Goal: Book appointment/travel/reservation

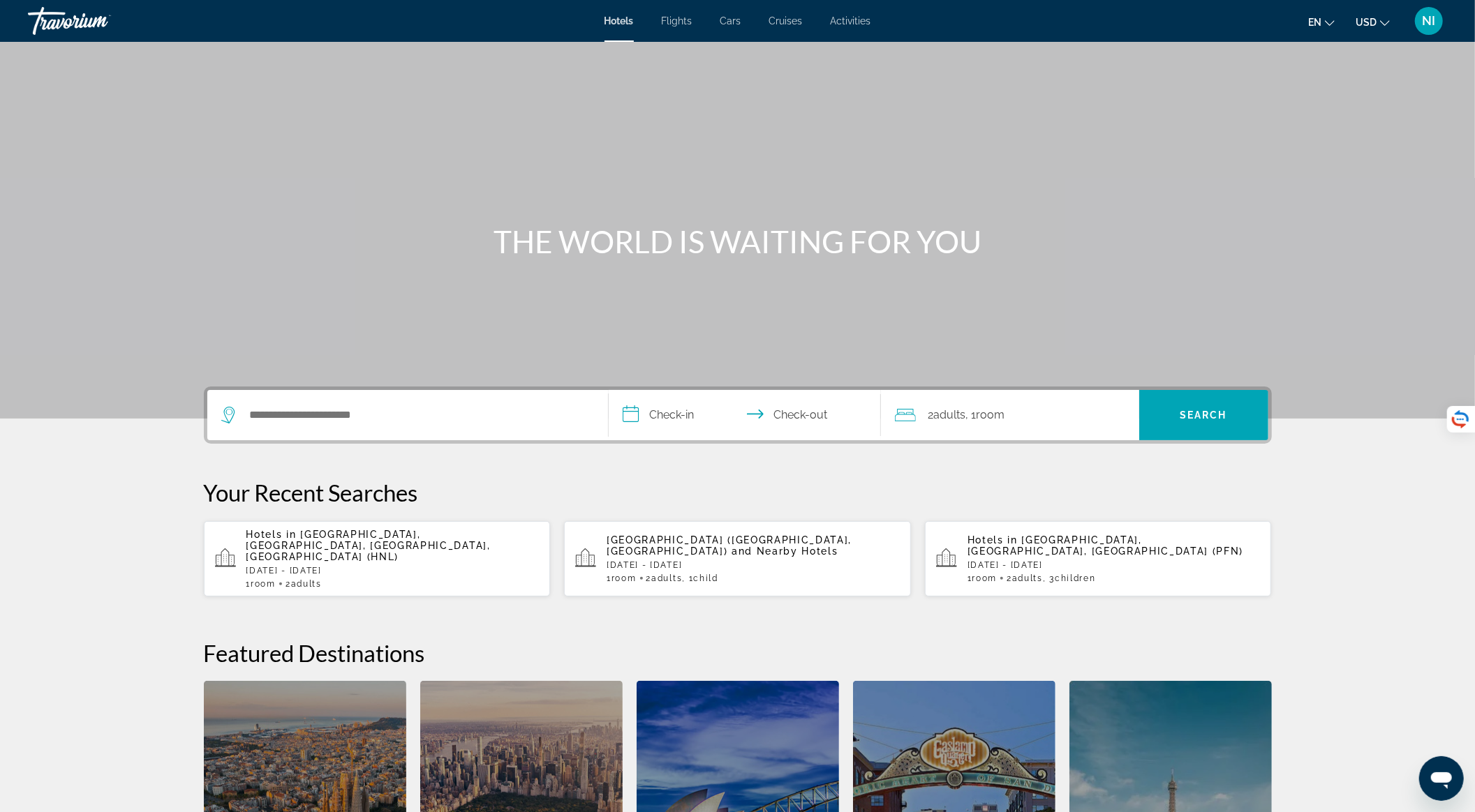
click at [397, 552] on div "Hotels in [GEOGRAPHIC_DATA], [GEOGRAPHIC_DATA], [GEOGRAPHIC_DATA], [GEOGRAPHIC_…" at bounding box center [392, 559] width 293 height 60
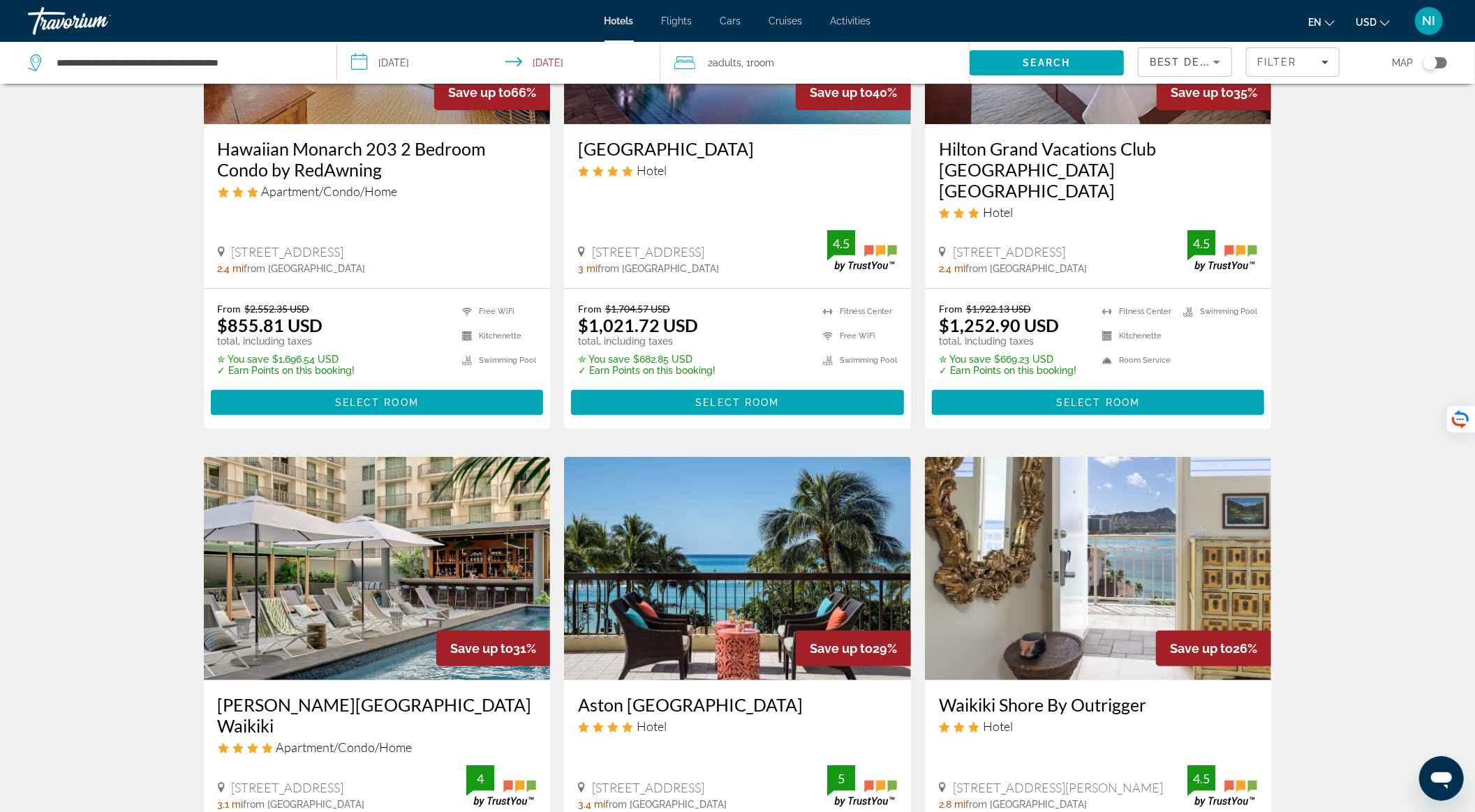
scroll to position [279, 0]
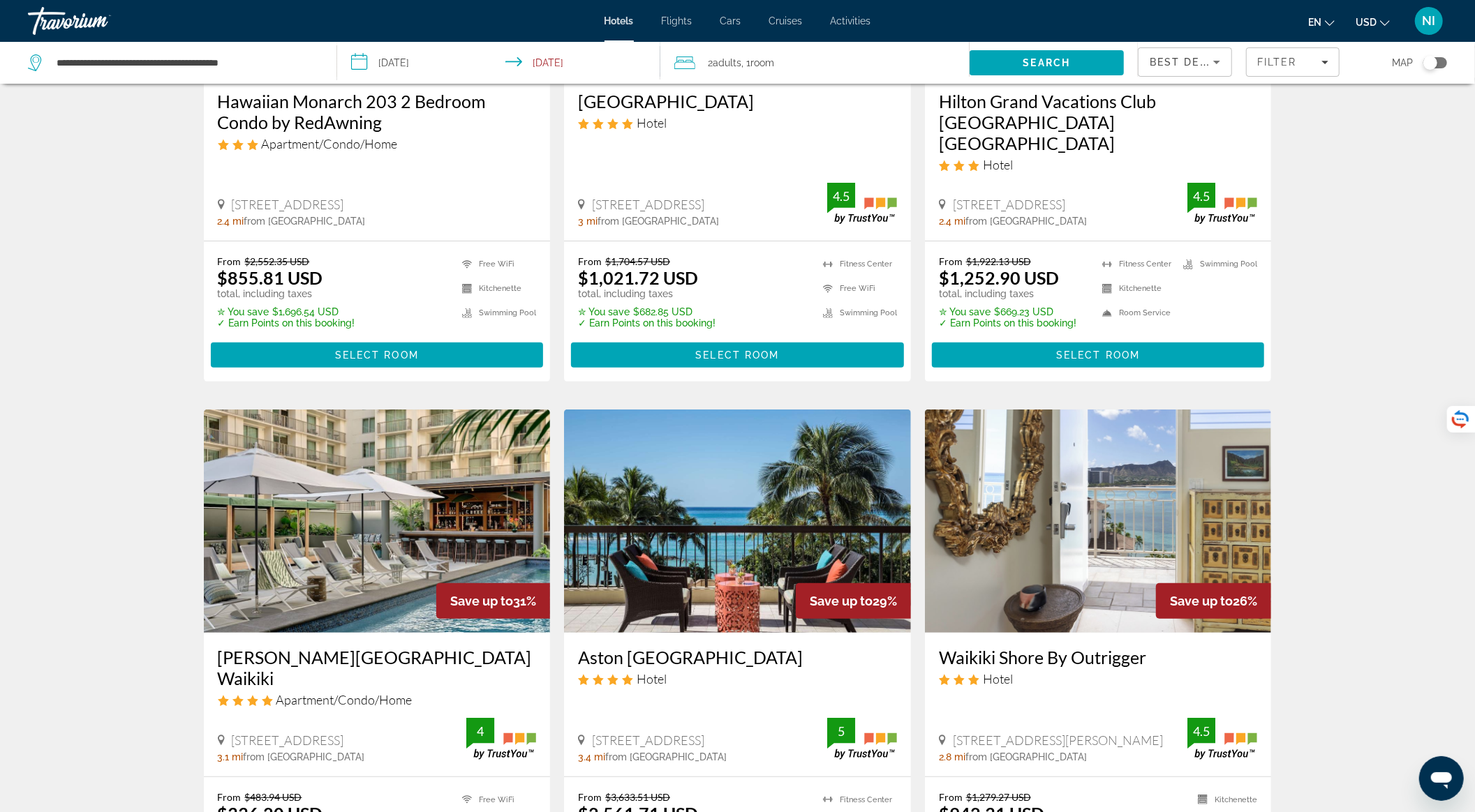
click at [814, 494] on img "Main content" at bounding box center [737, 520] width 347 height 223
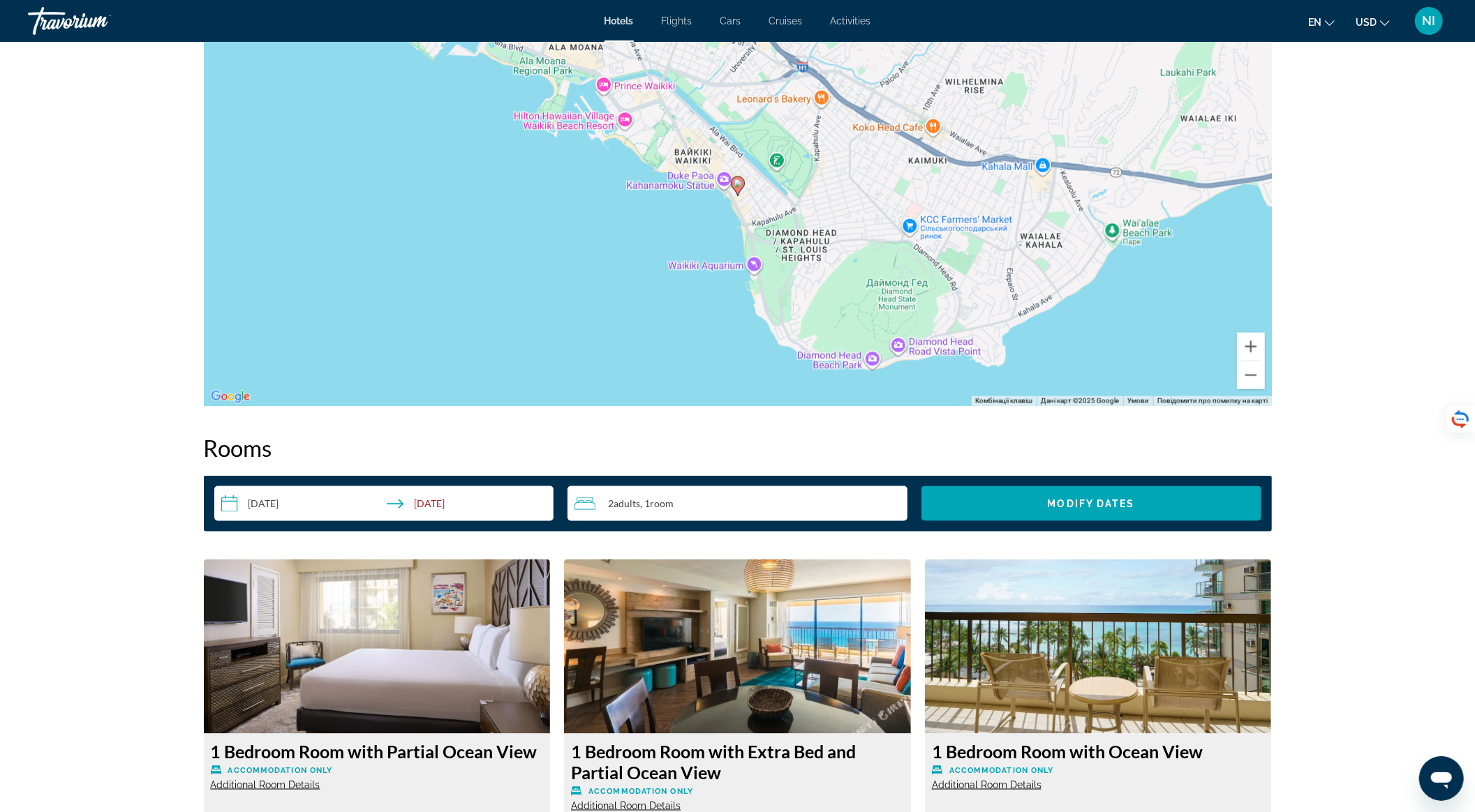
scroll to position [1581, 0]
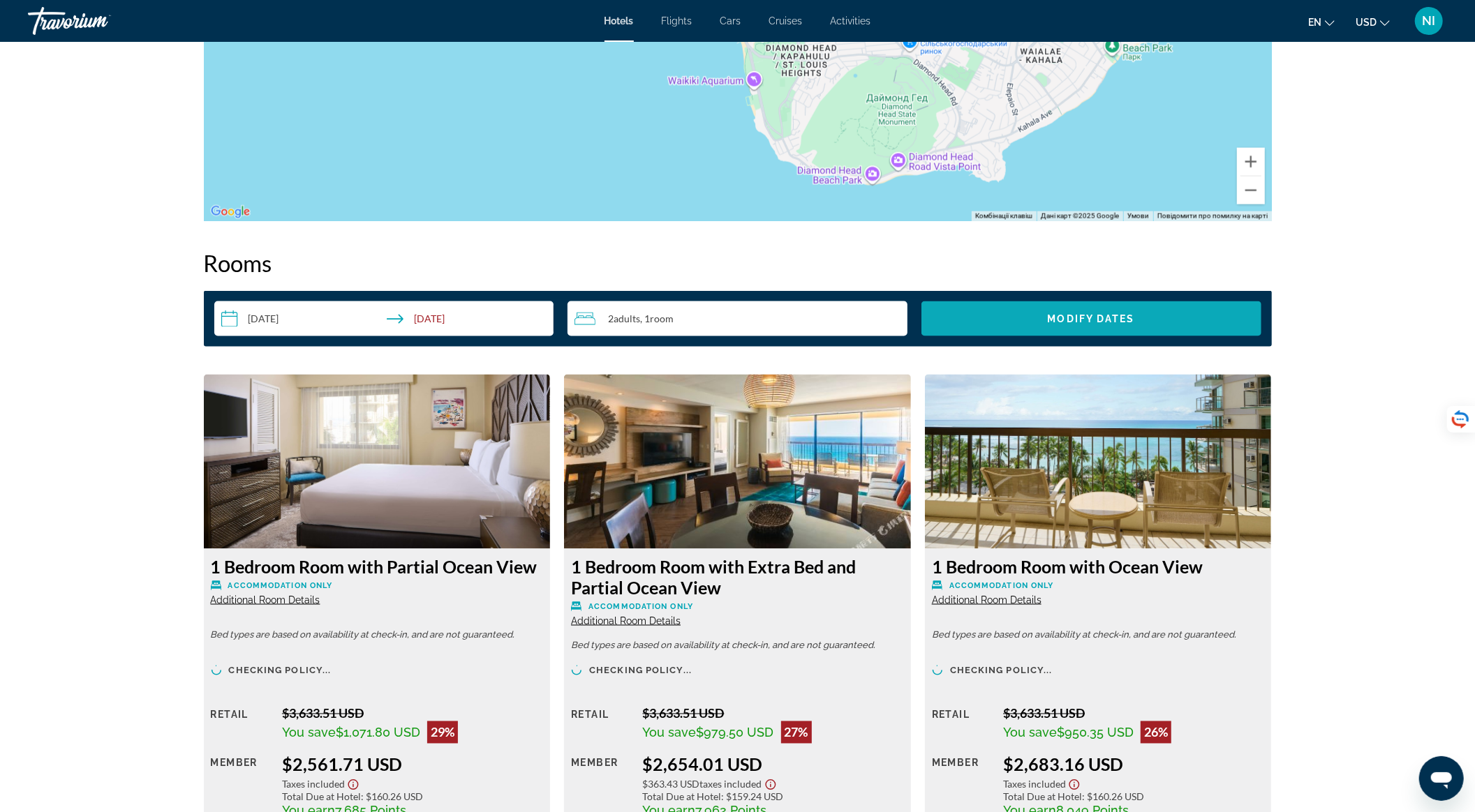
click at [1019, 325] on span "Search widget" at bounding box center [1092, 318] width 340 height 33
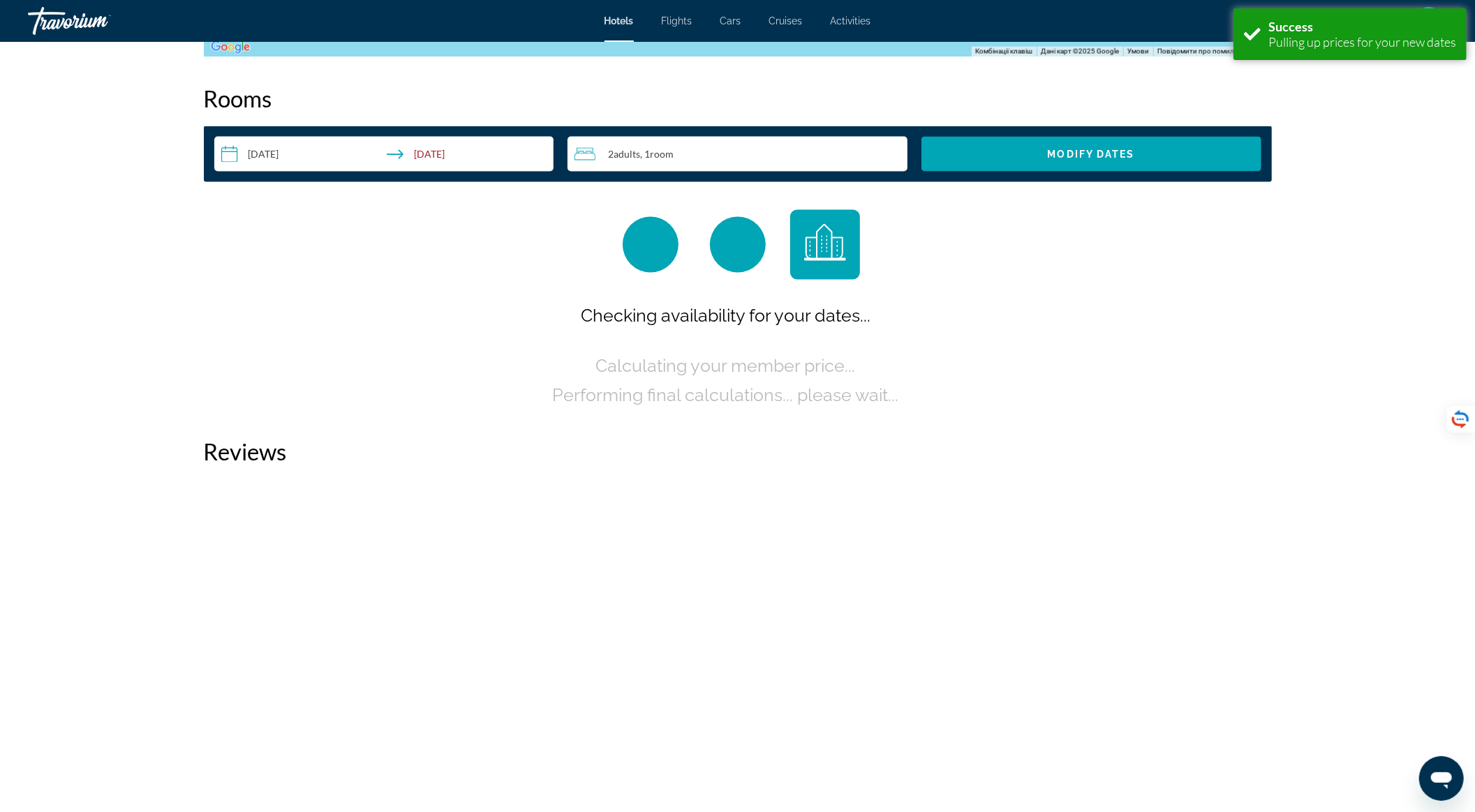
scroll to position [1747, 0]
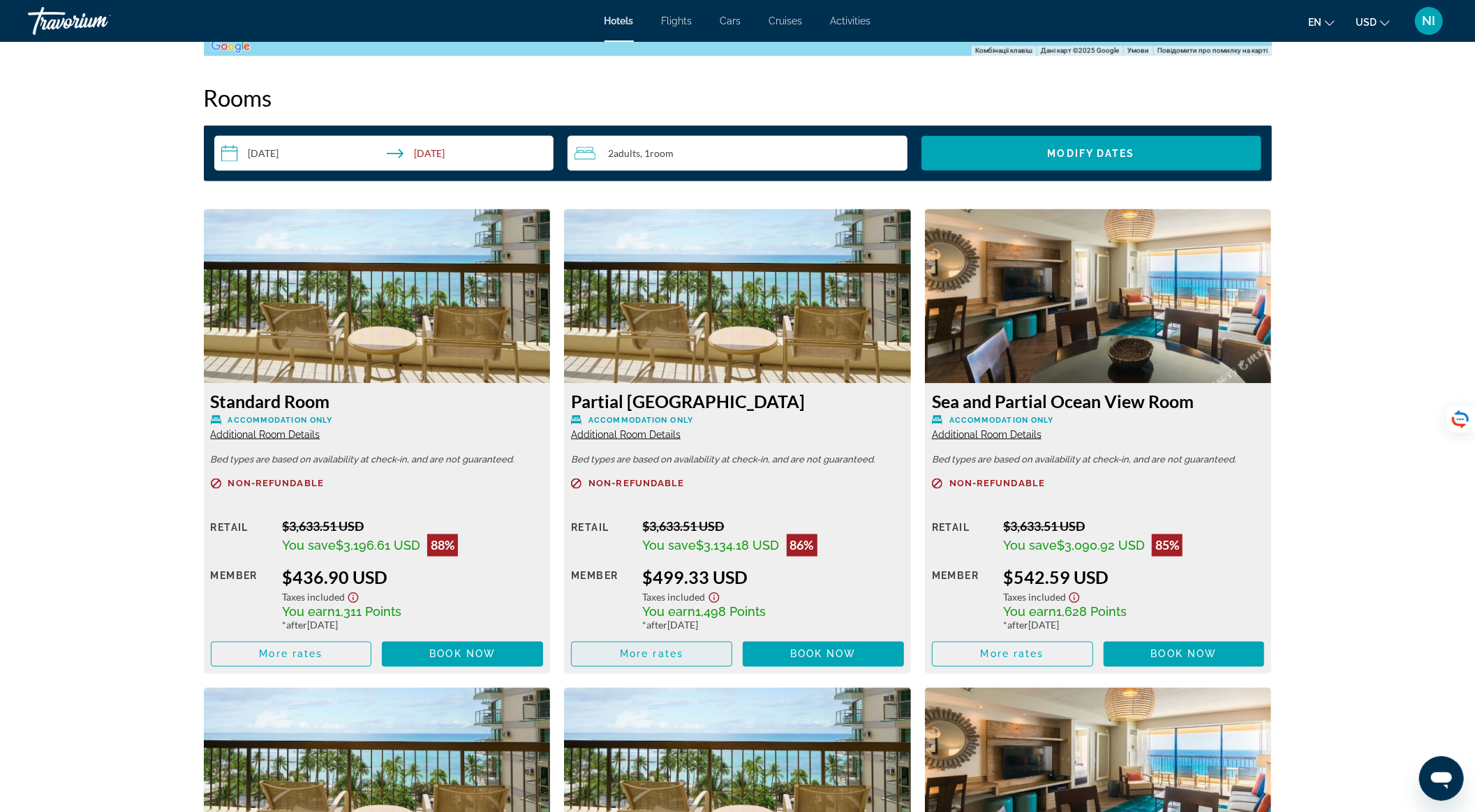
click at [665, 662] on span "Main content" at bounding box center [651, 654] width 159 height 33
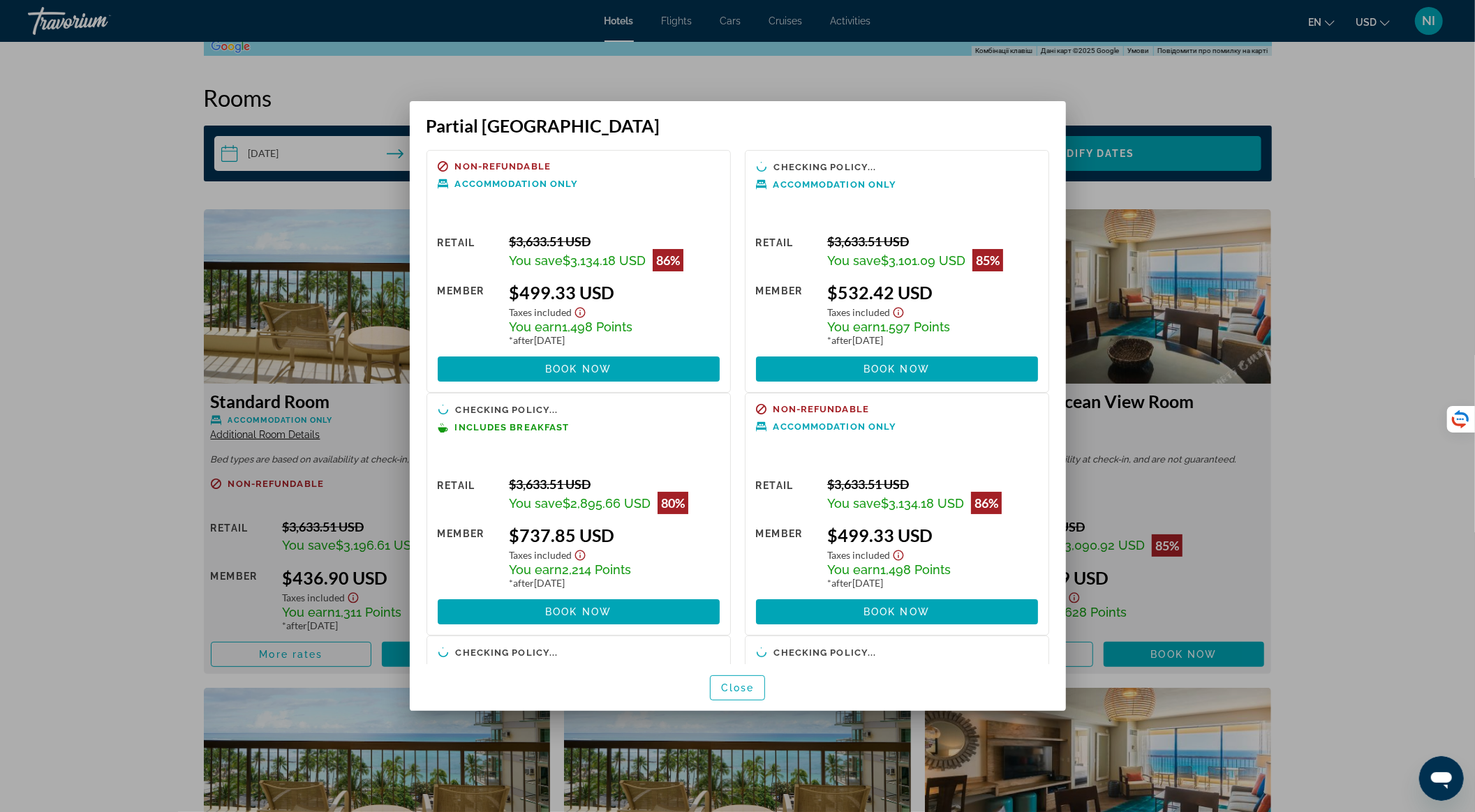
scroll to position [0, 0]
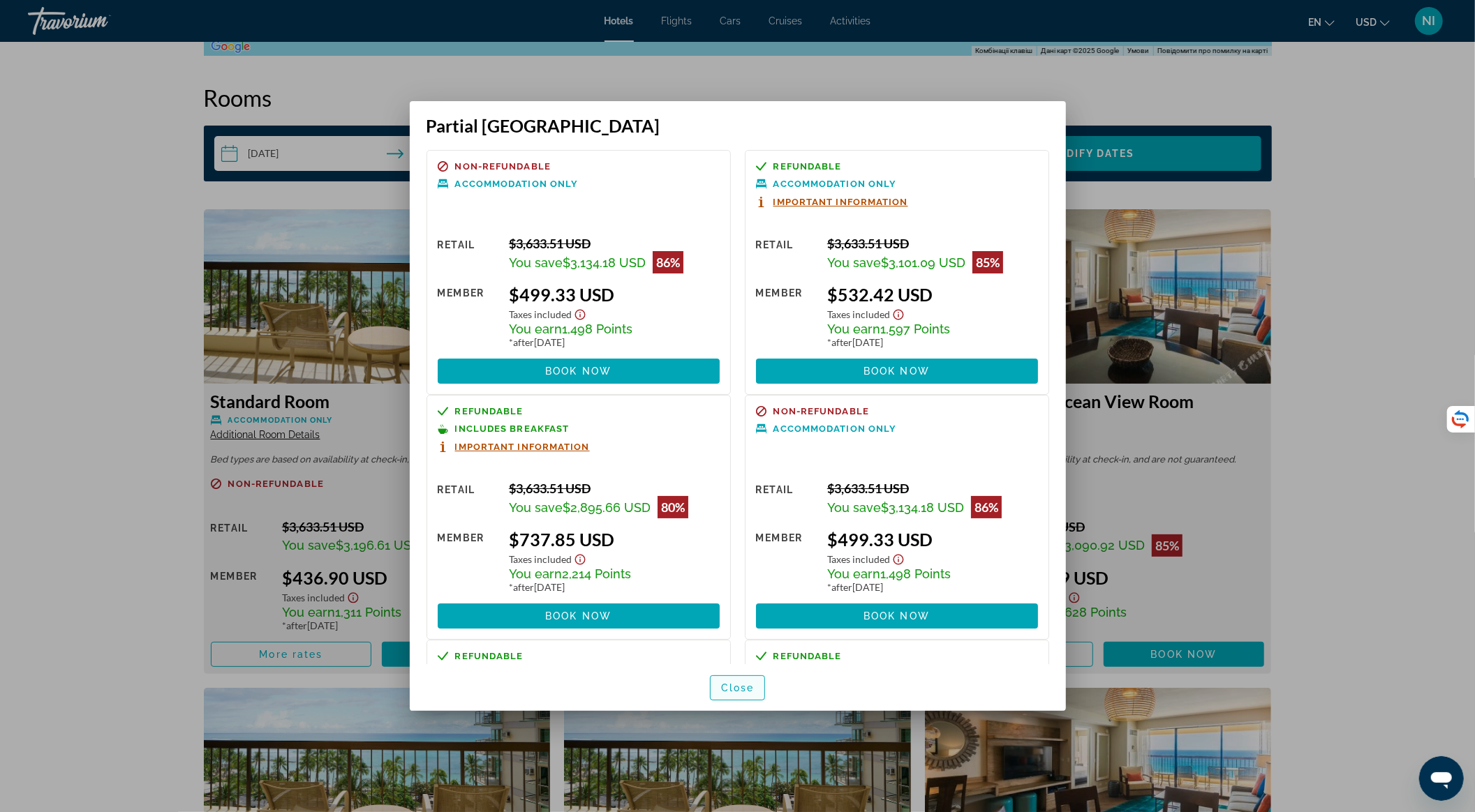
click at [740, 684] on span "Close" at bounding box center [737, 688] width 33 height 11
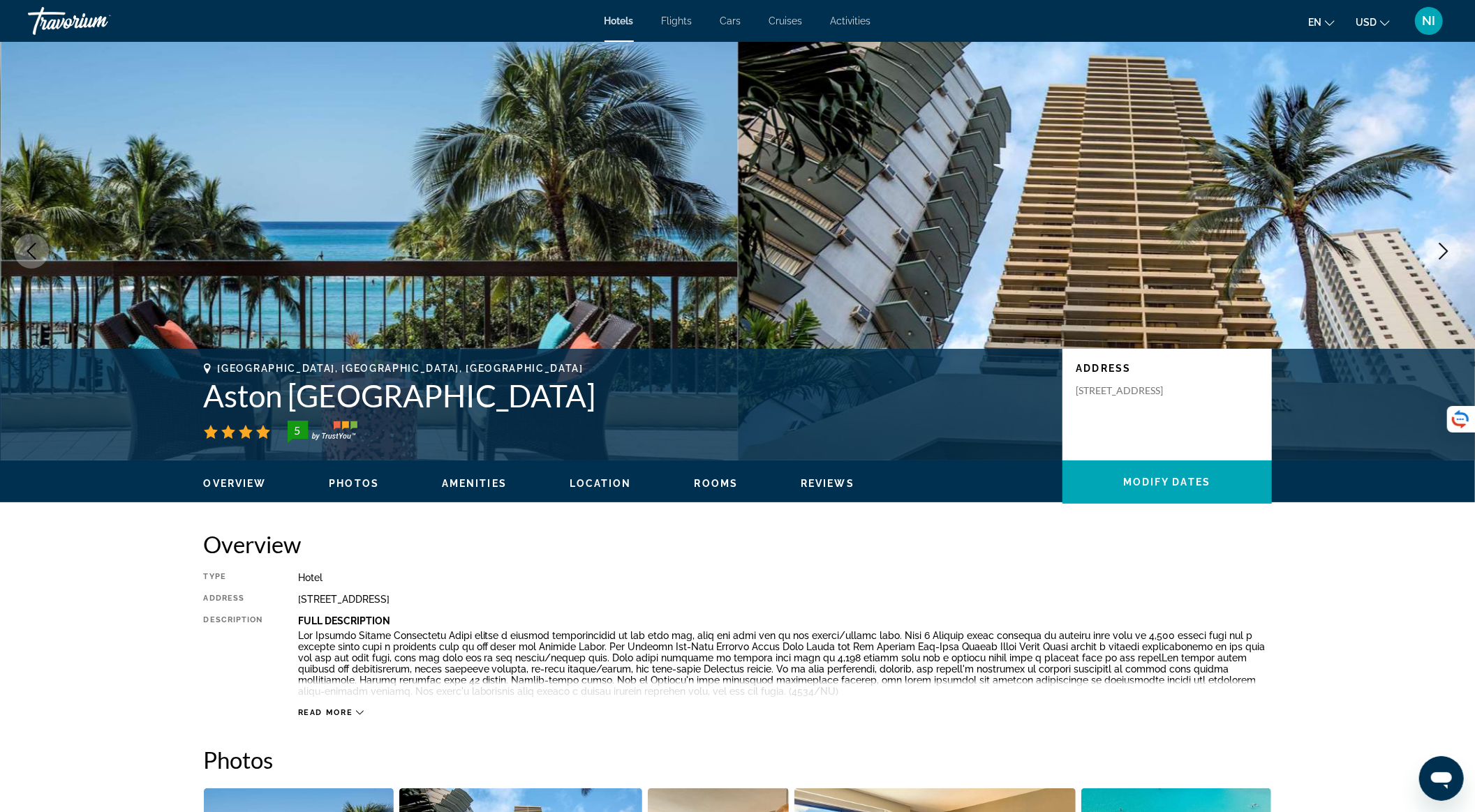
scroll to position [1747, 0]
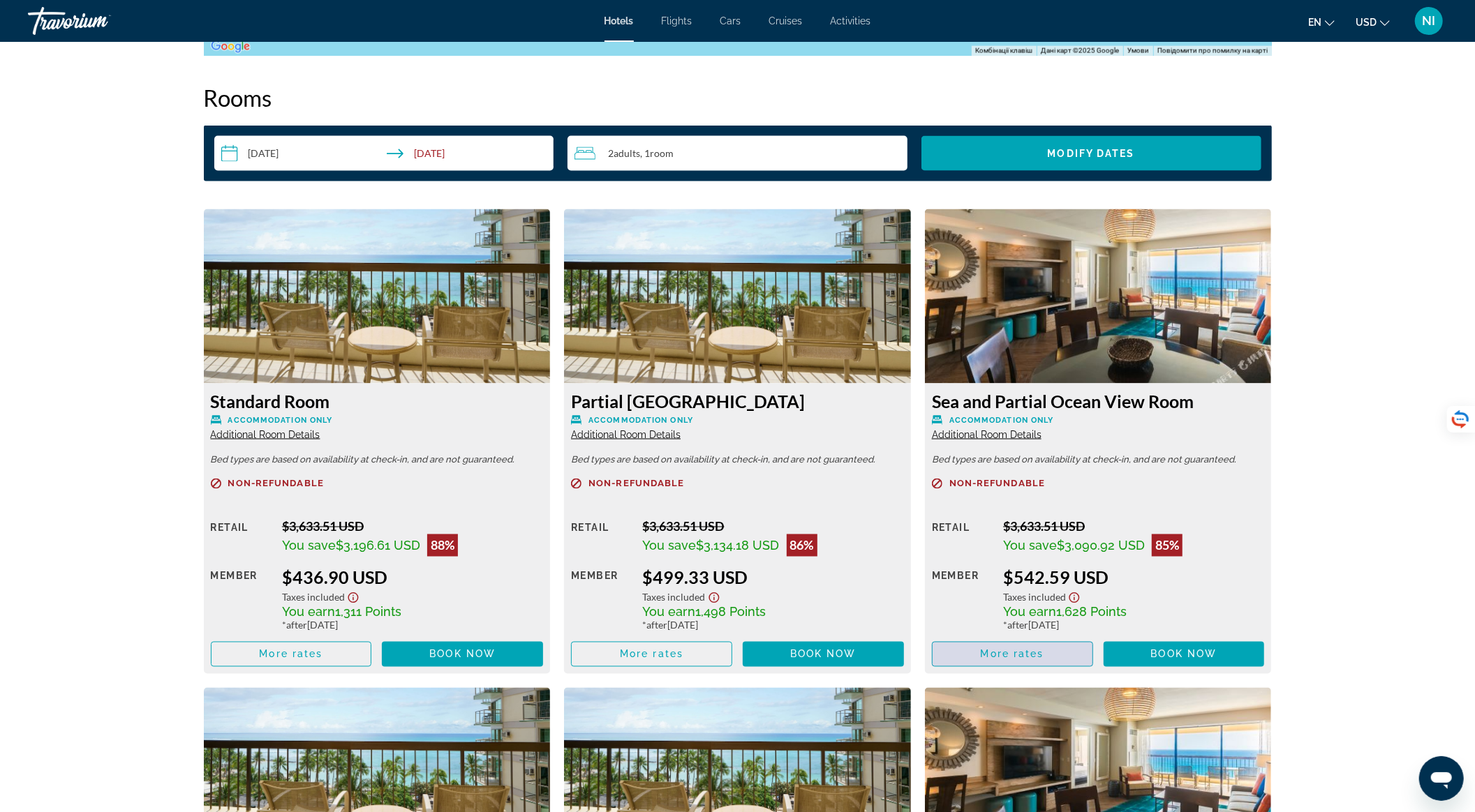
click at [999, 660] on span "Main content" at bounding box center [1012, 654] width 159 height 33
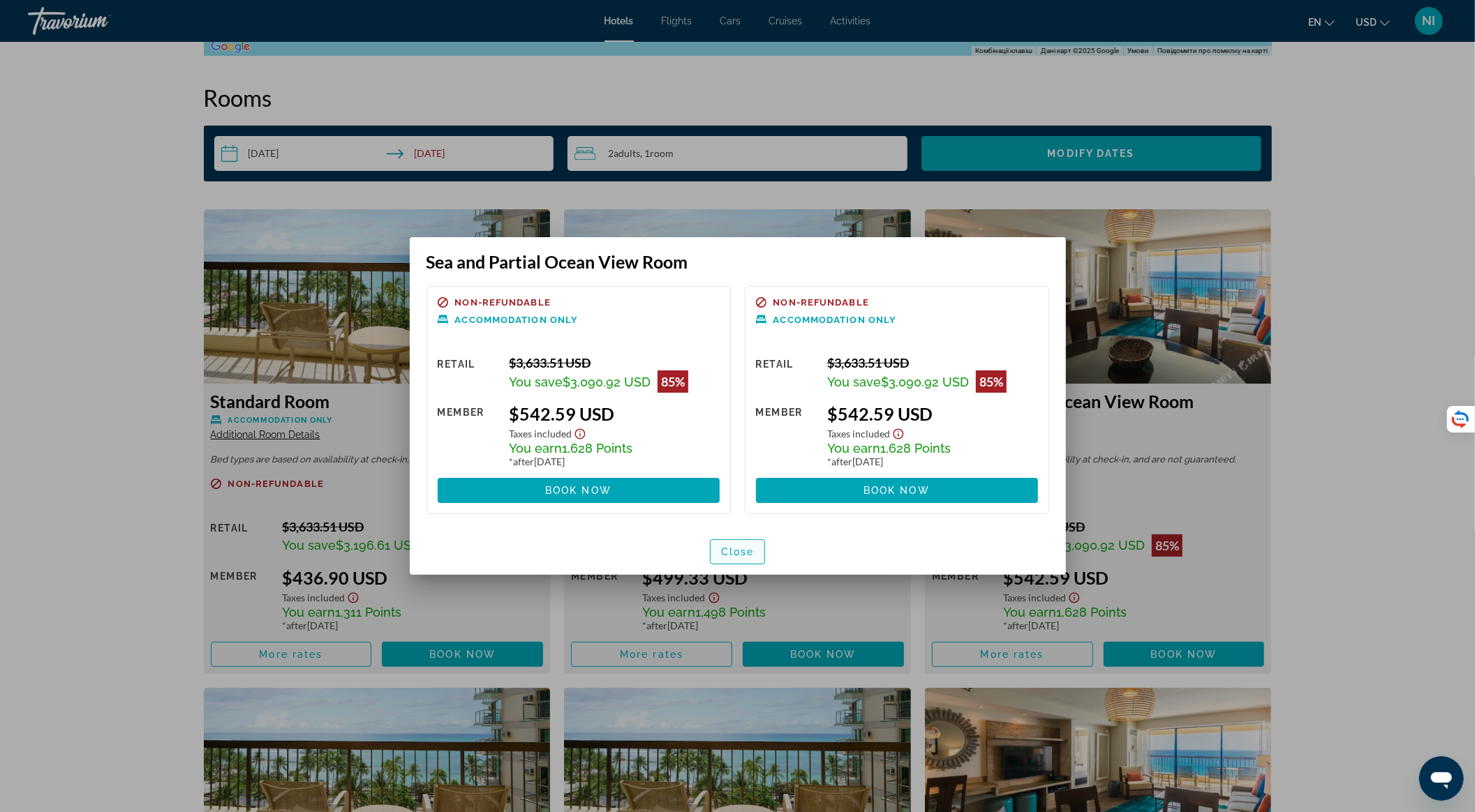
click at [744, 547] on span "Close" at bounding box center [737, 551] width 33 height 11
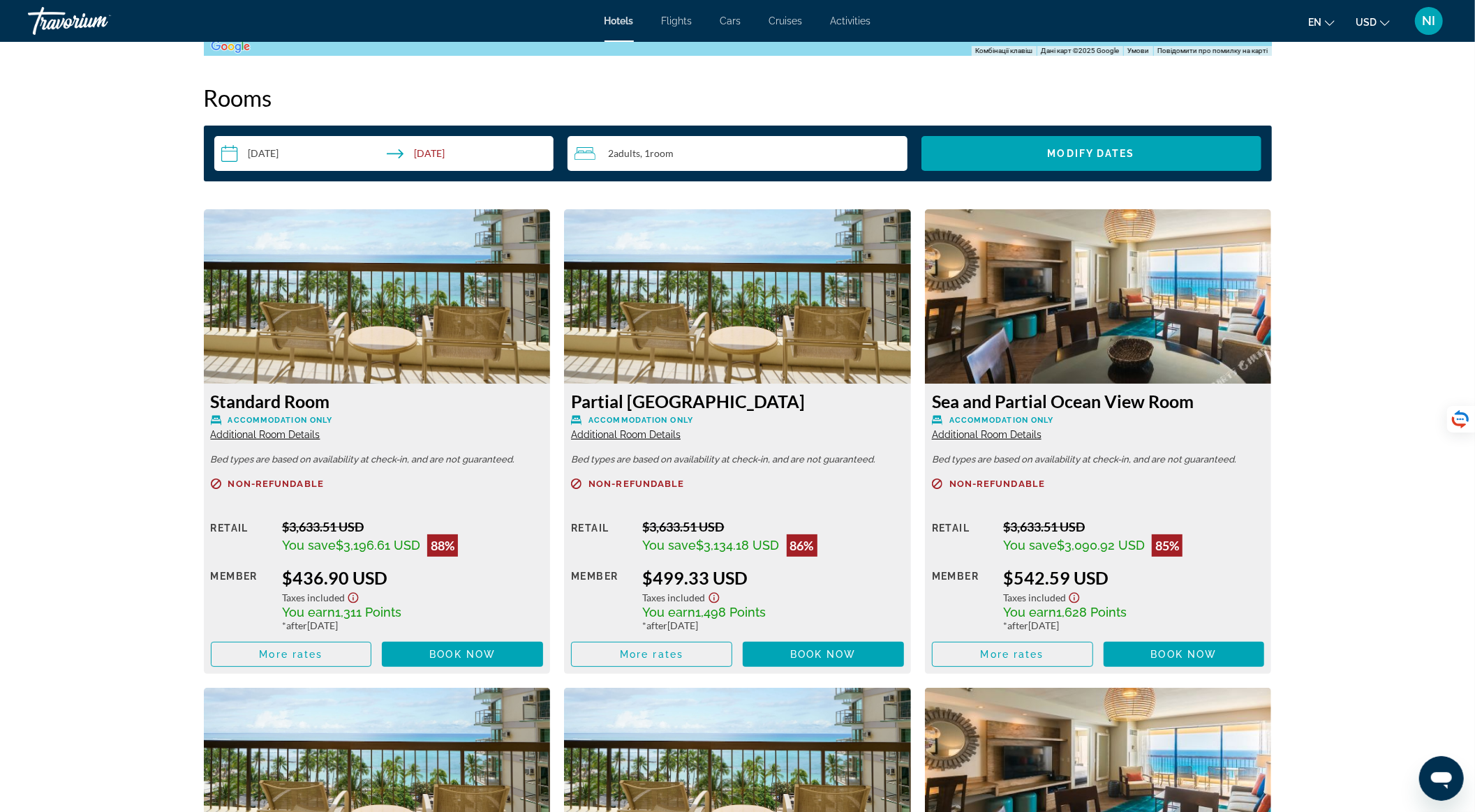
scroll to position [1747, 0]
click at [981, 660] on span "Main content" at bounding box center [1012, 654] width 159 height 33
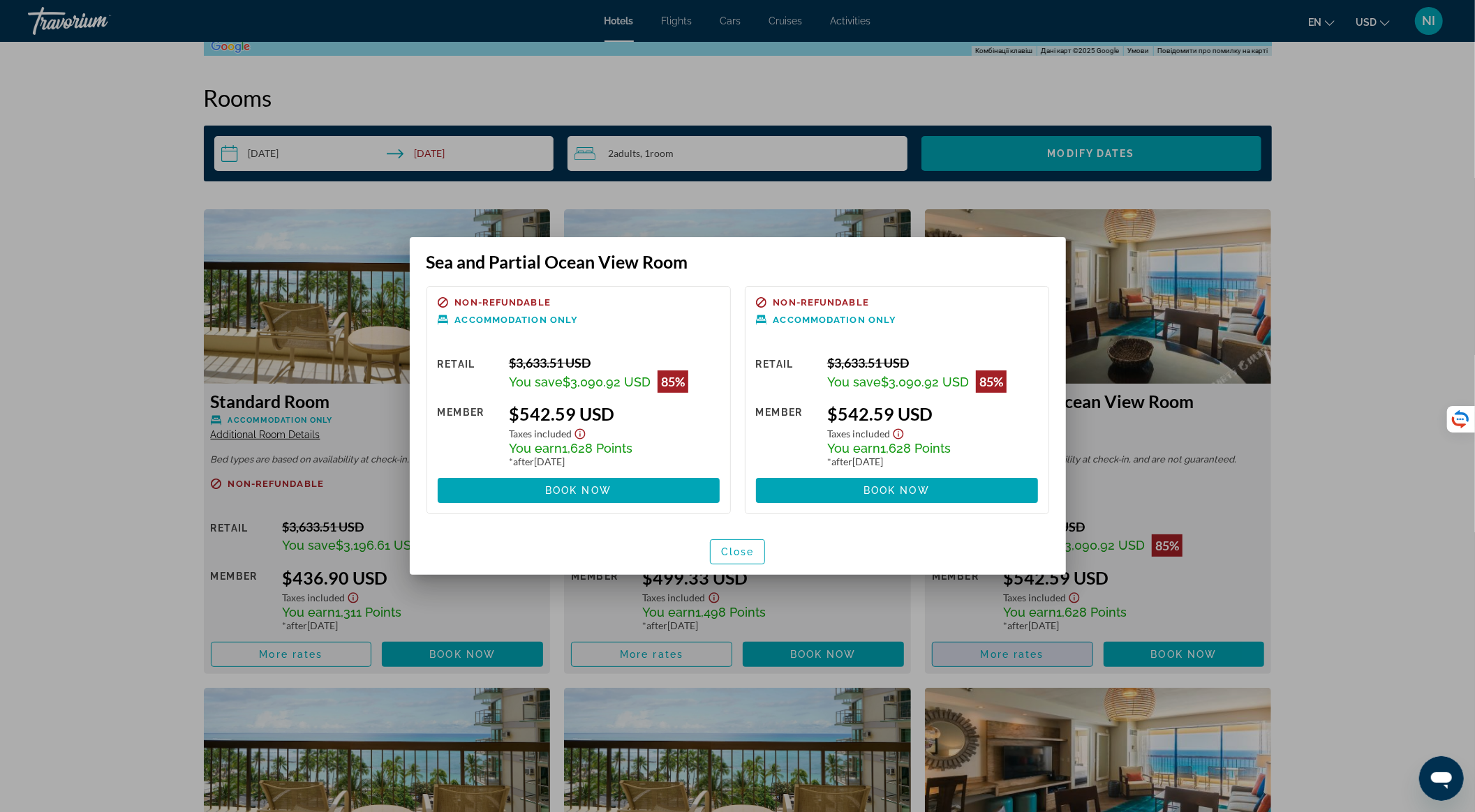
scroll to position [0, 0]
click at [744, 553] on span "Close" at bounding box center [737, 551] width 33 height 11
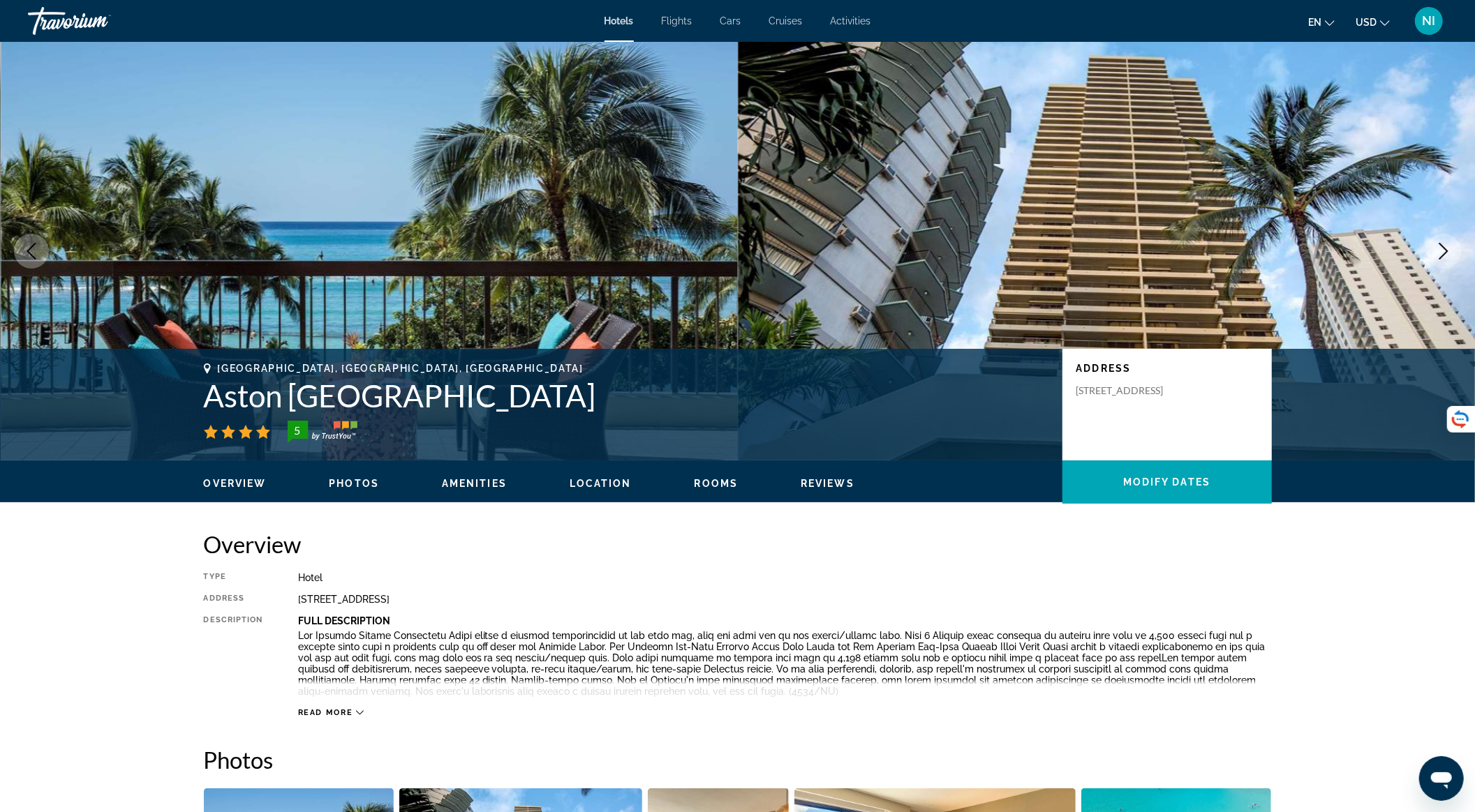
scroll to position [1747, 0]
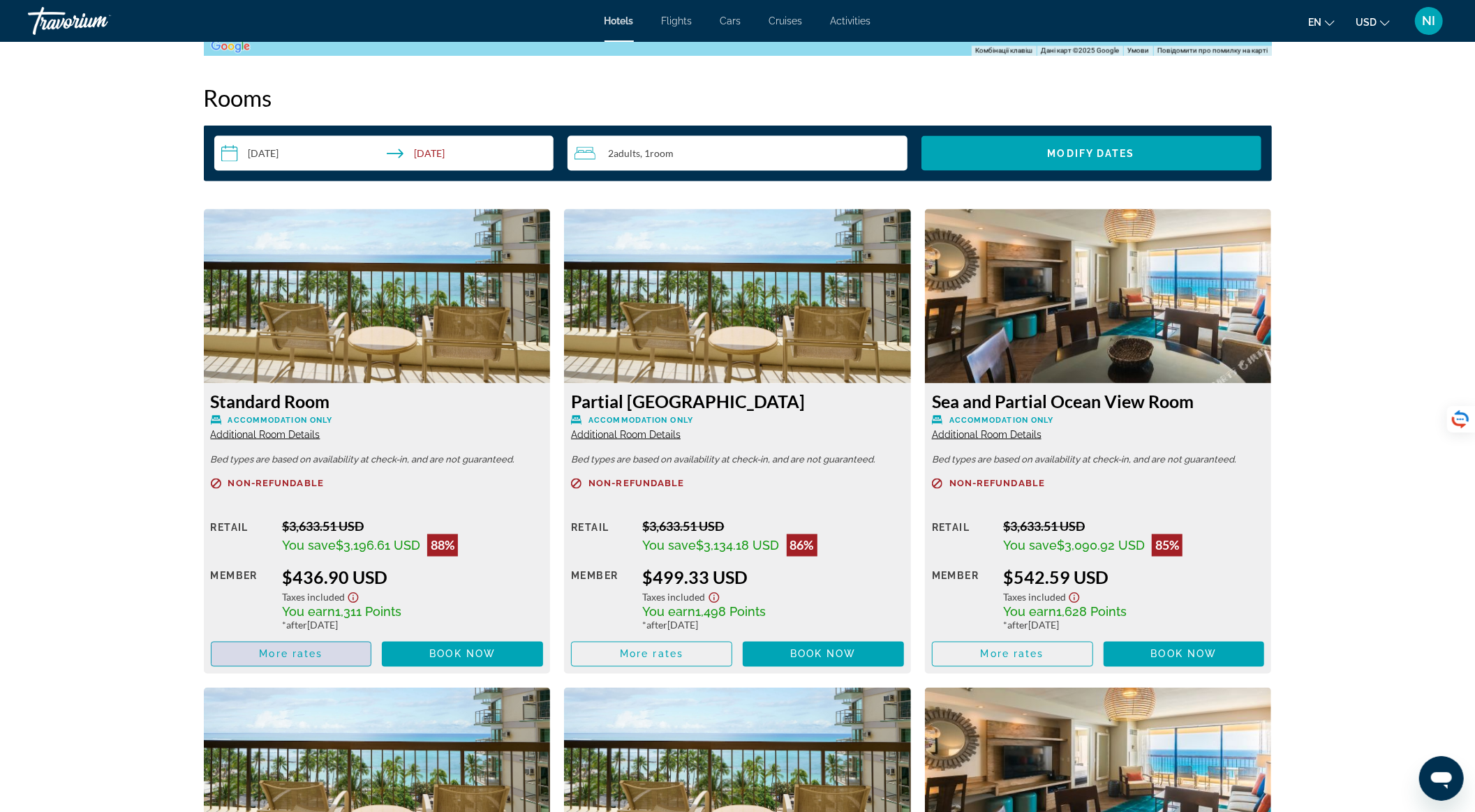
click at [297, 659] on span "More rates" at bounding box center [290, 654] width 64 height 11
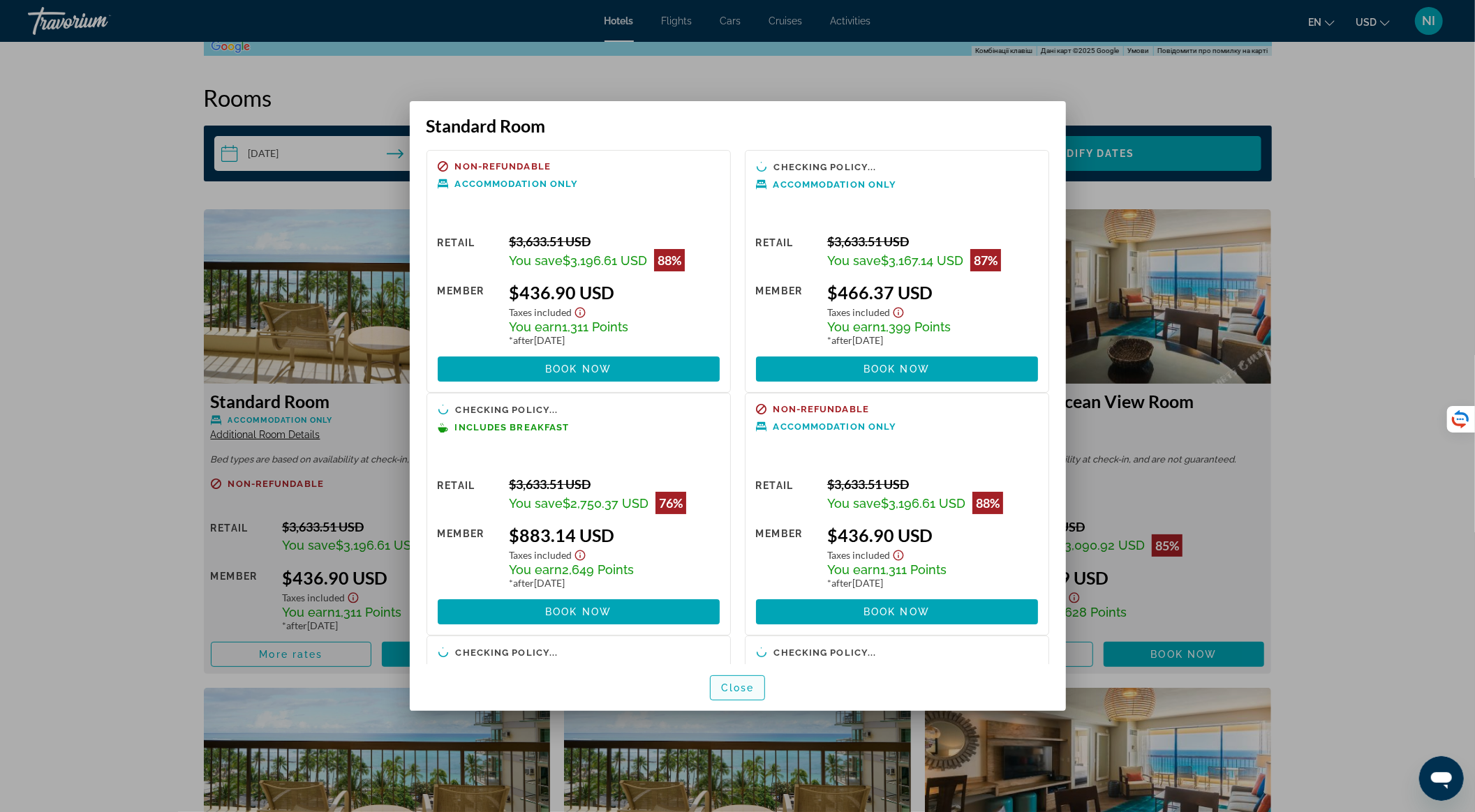
click at [742, 684] on span "Close" at bounding box center [737, 688] width 33 height 11
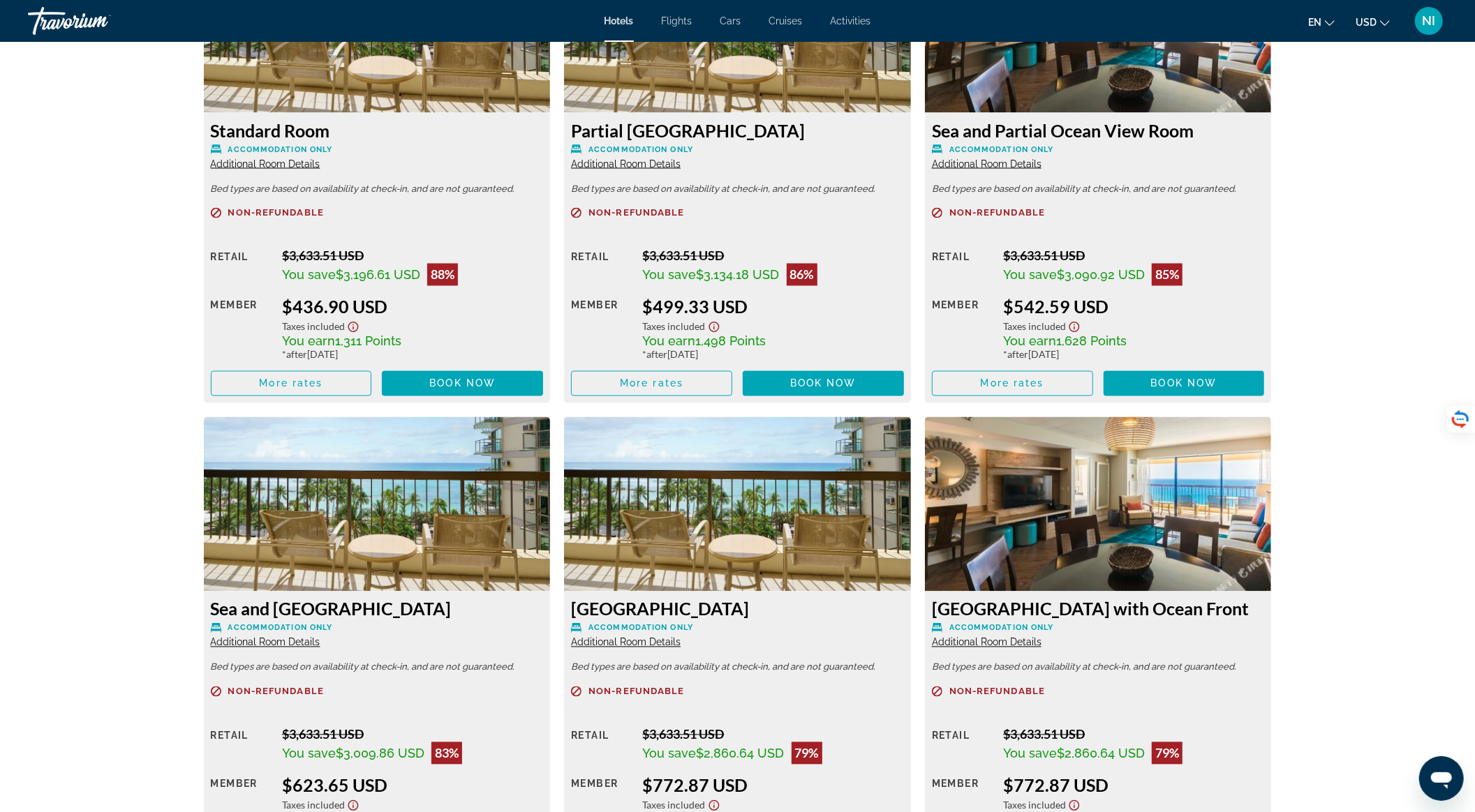
scroll to position [2025, 0]
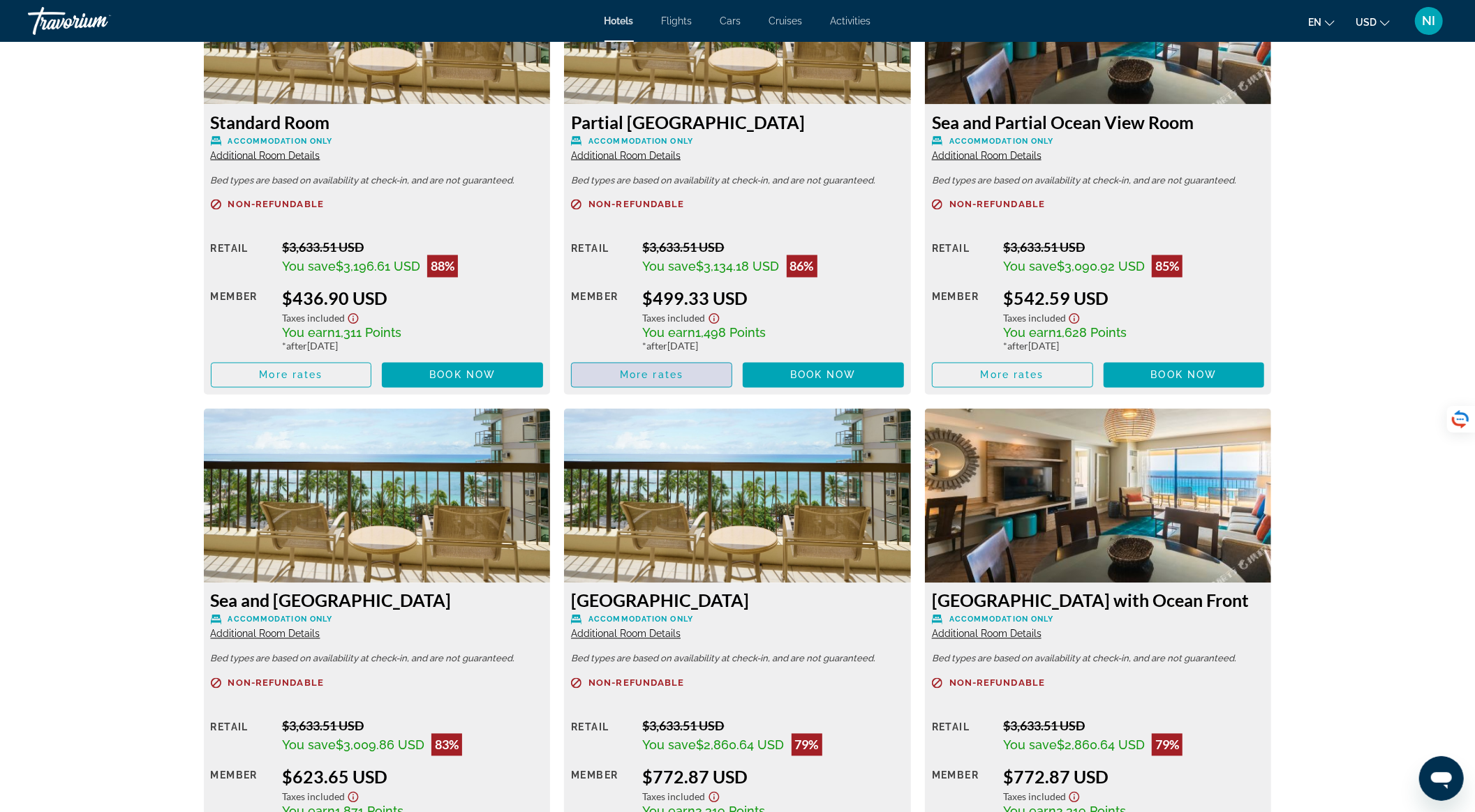
click at [652, 372] on span "More rates" at bounding box center [651, 375] width 64 height 11
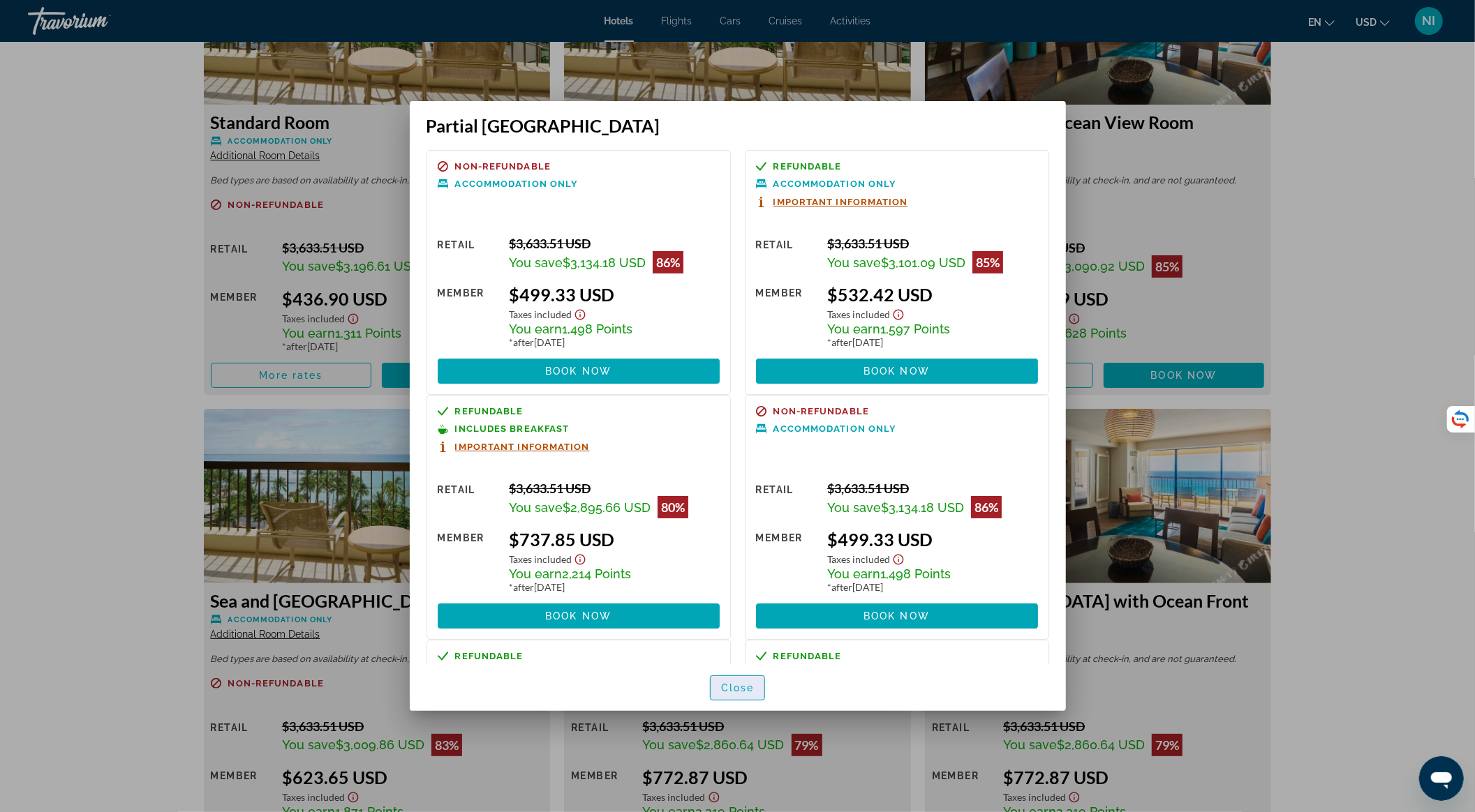
click at [722, 682] on span "Close" at bounding box center [737, 688] width 33 height 11
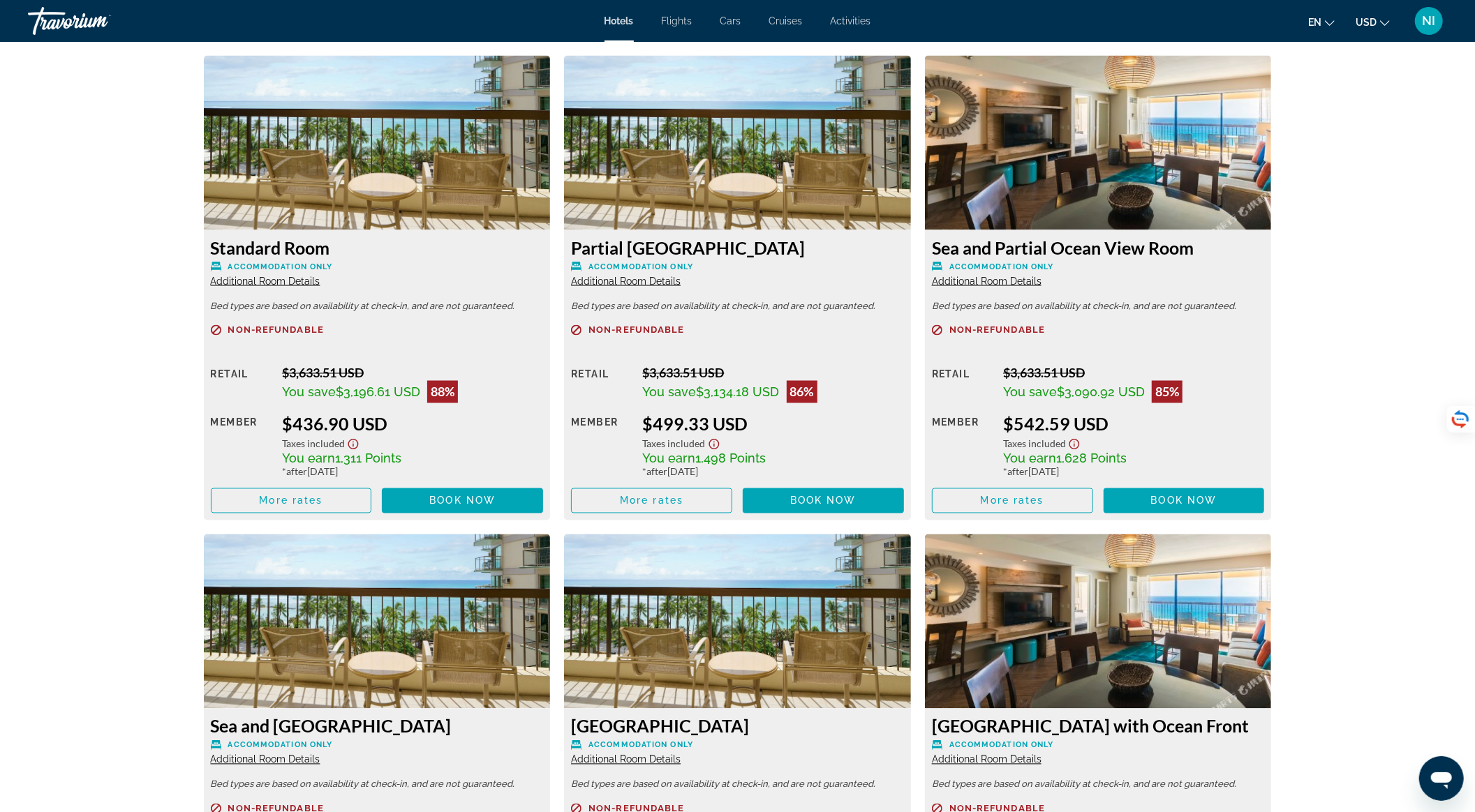
scroll to position [1839, 0]
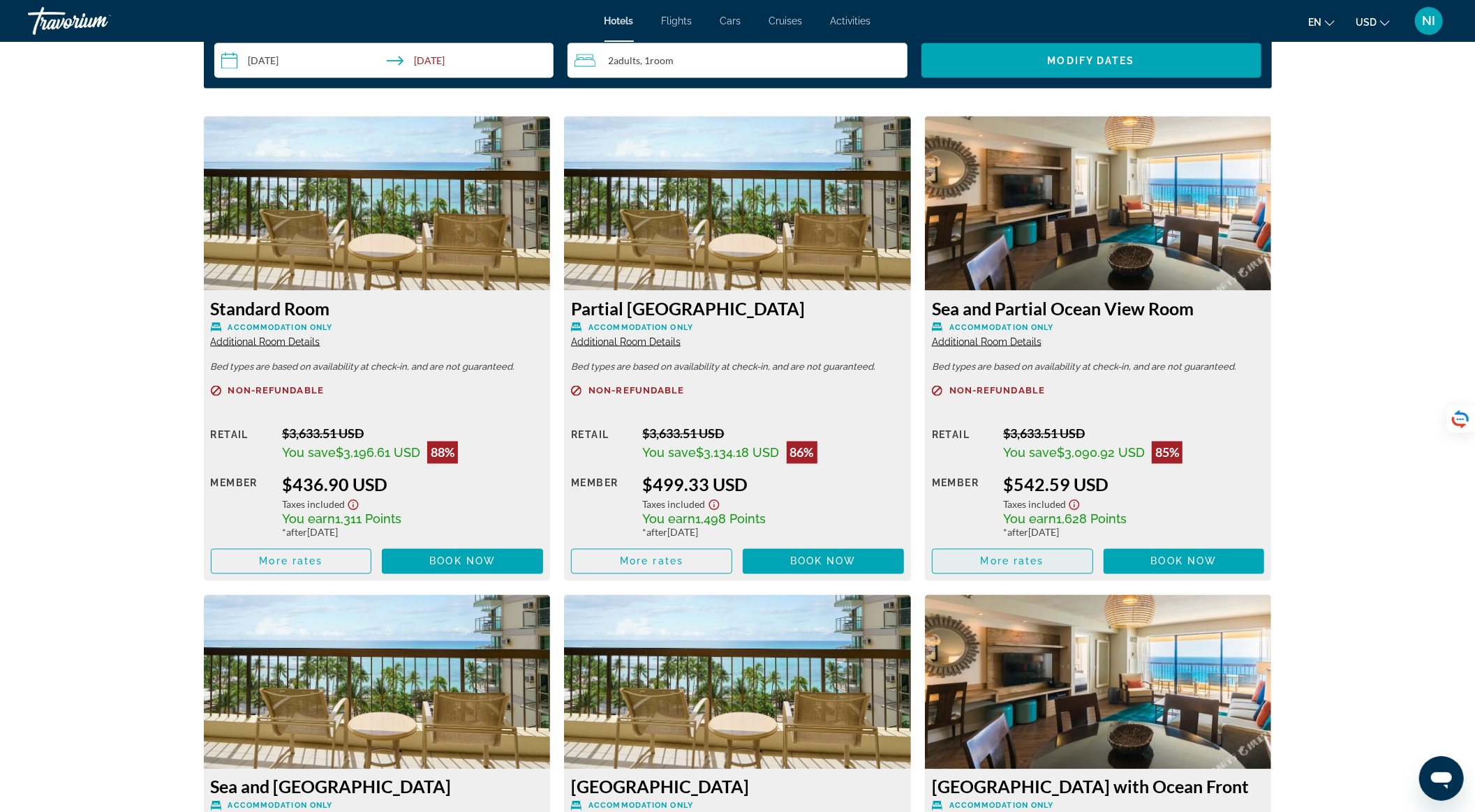
click at [1042, 573] on span "Main content" at bounding box center [1012, 561] width 159 height 33
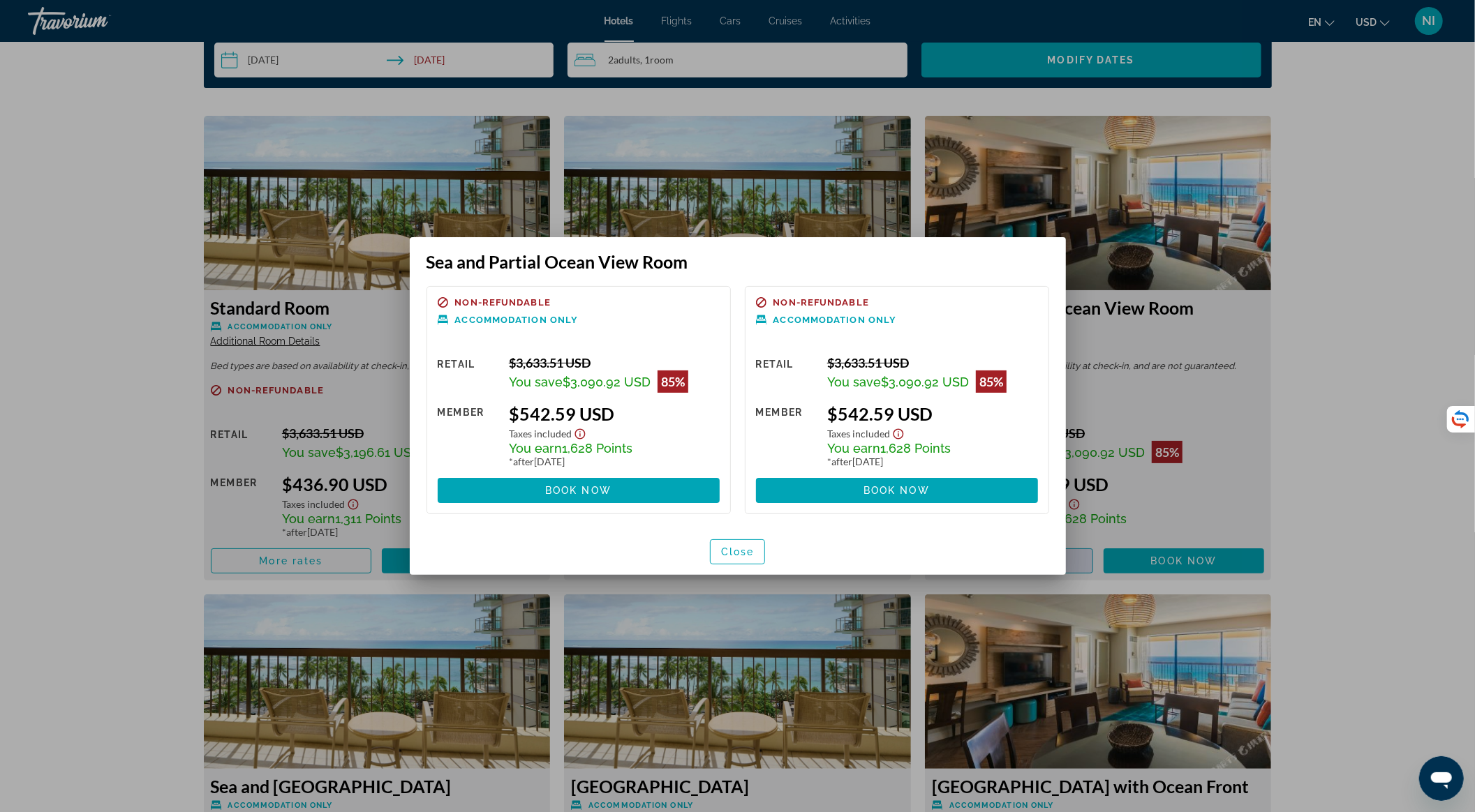
scroll to position [0, 0]
click at [742, 553] on span "Close" at bounding box center [737, 551] width 33 height 11
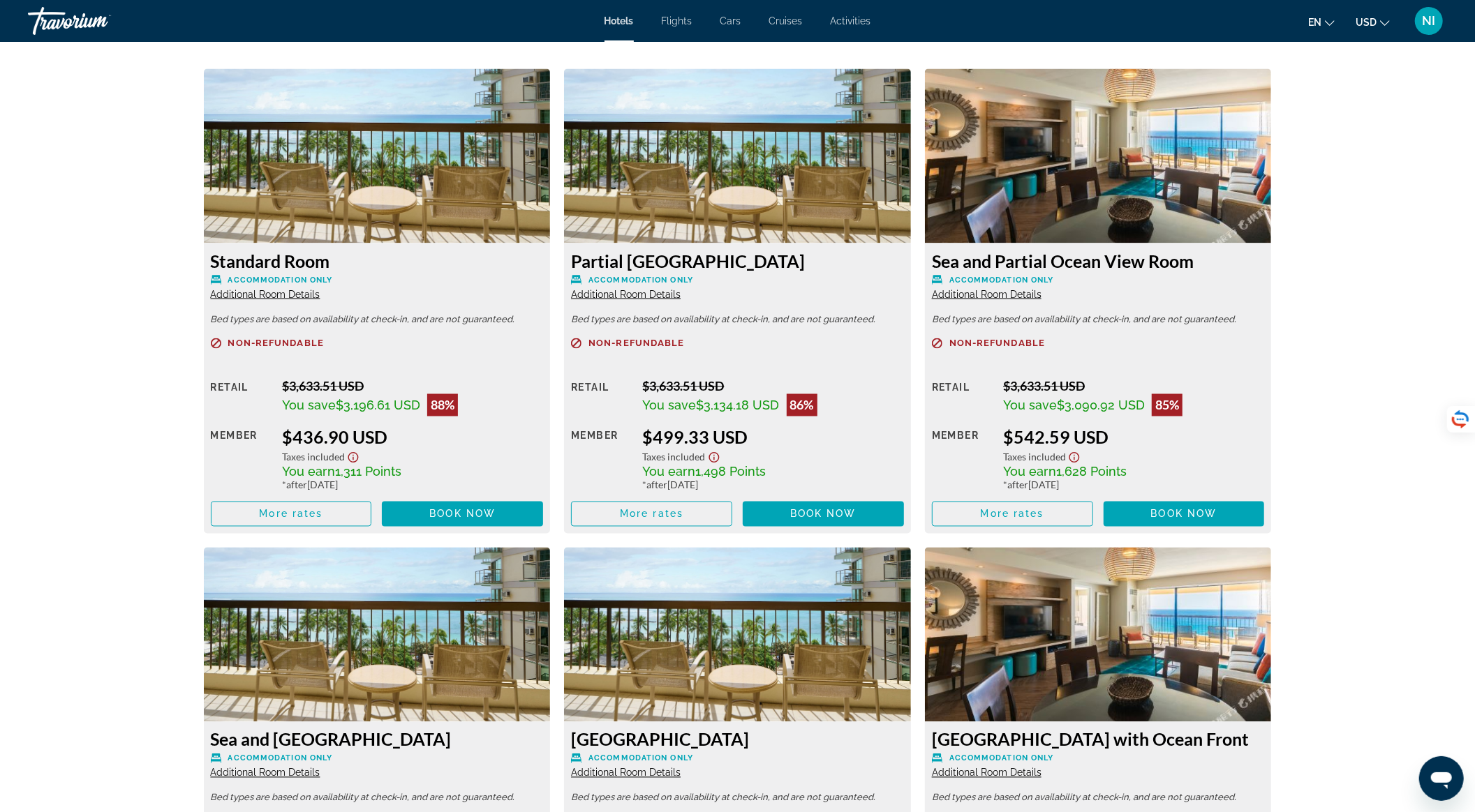
scroll to position [1839, 0]
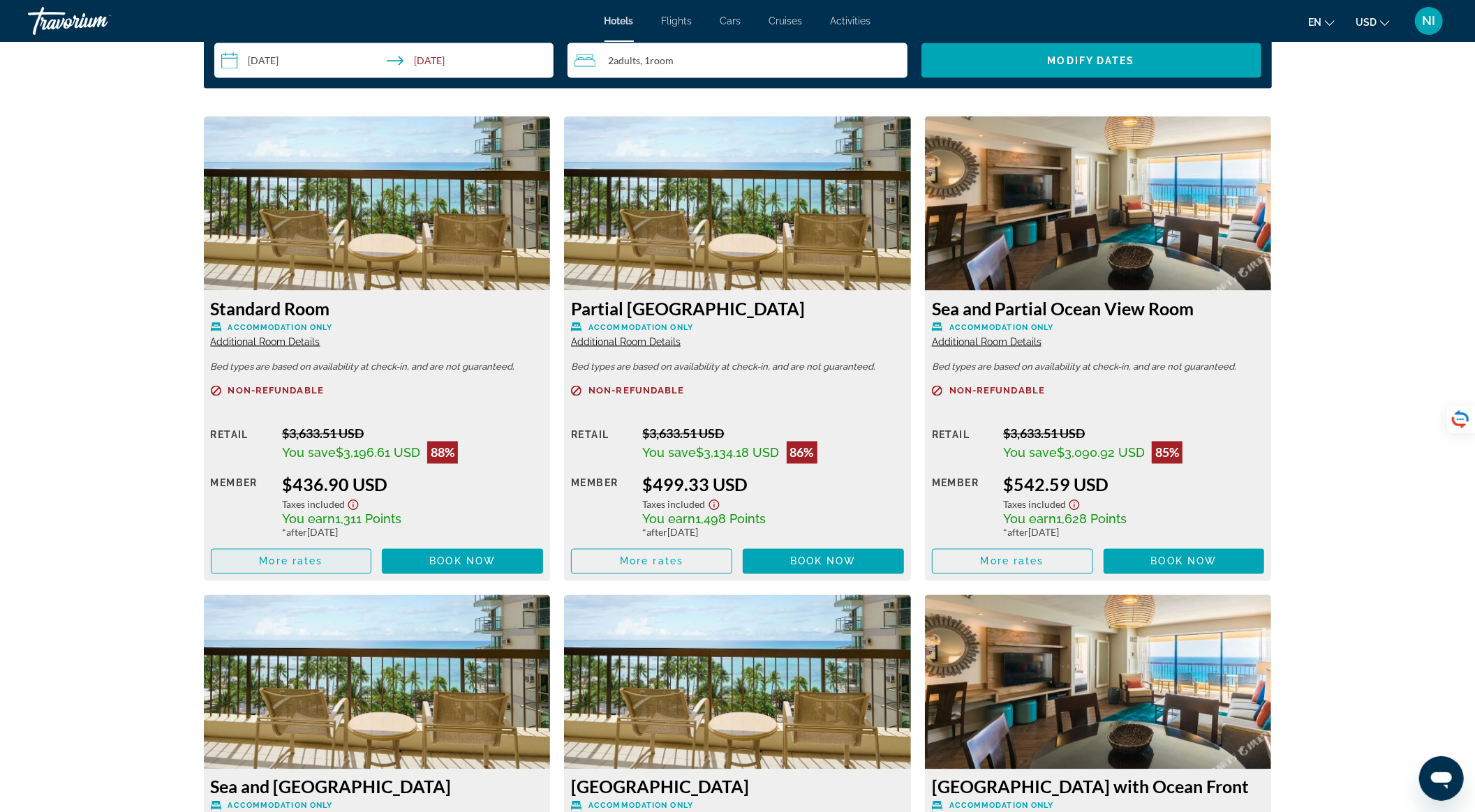
click at [352, 557] on span "Main content" at bounding box center [291, 561] width 159 height 33
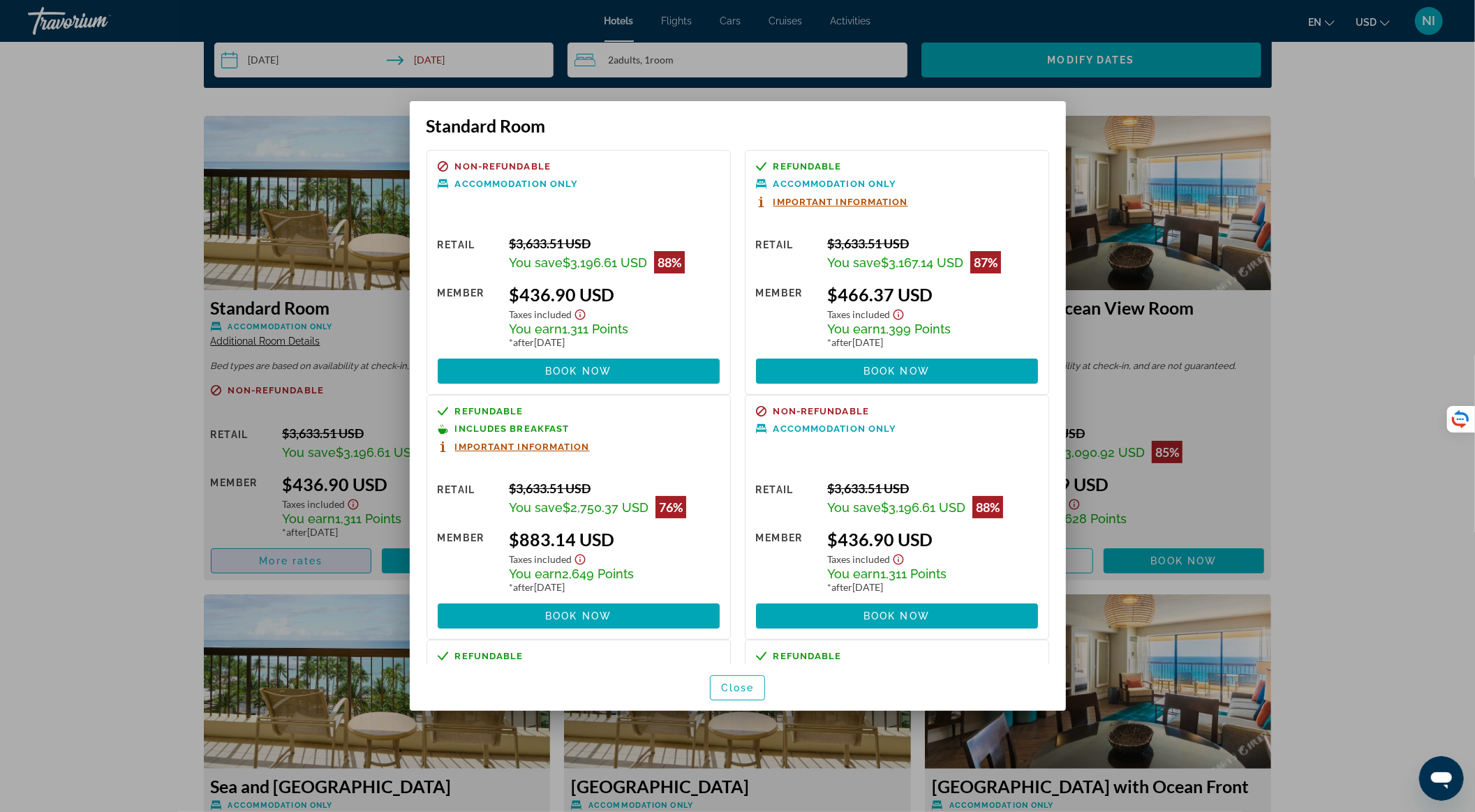
scroll to position [0, 0]
click at [748, 692] on span "Close" at bounding box center [737, 688] width 33 height 11
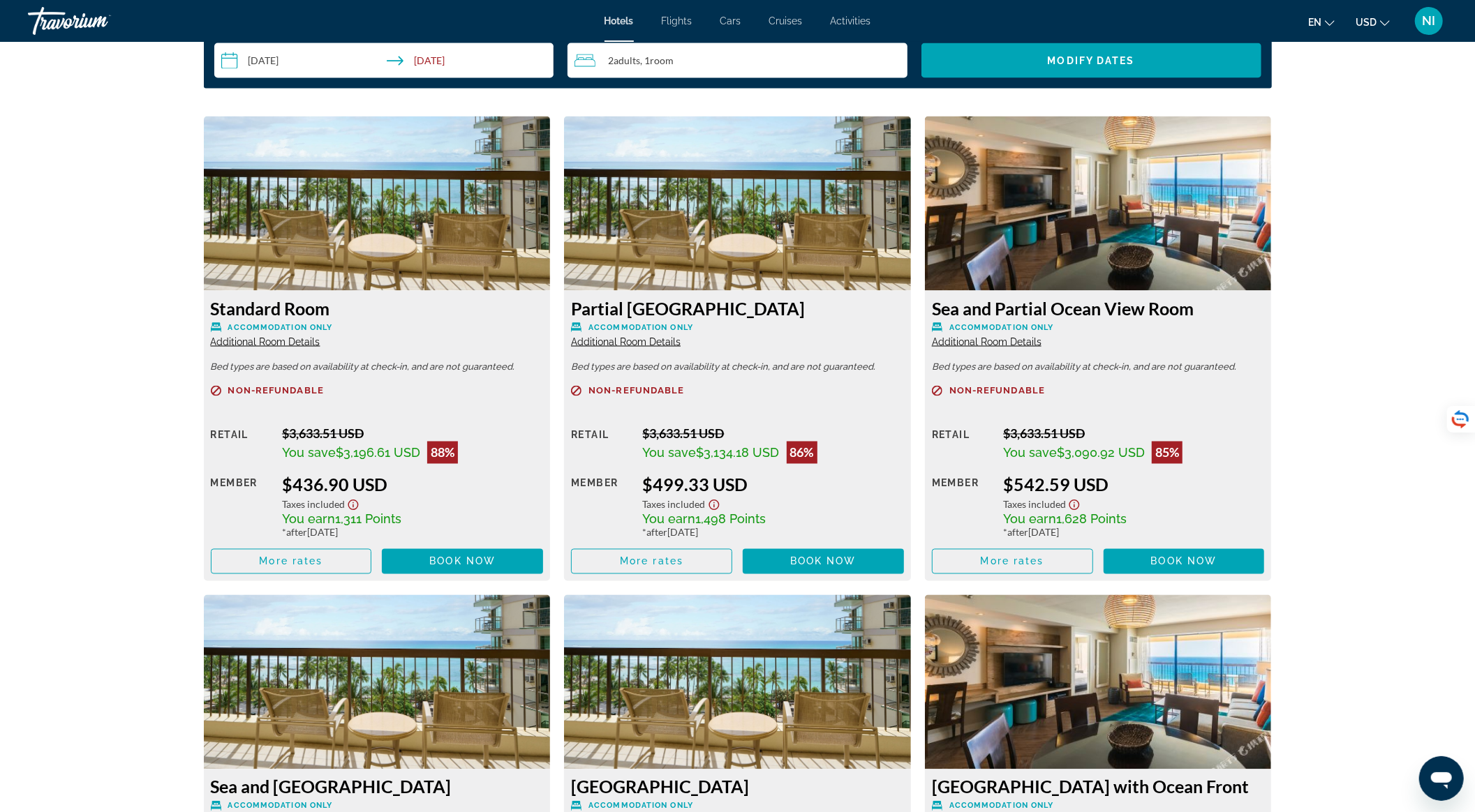
click at [773, 52] on div "2 Adult Adults , 1 Room rooms" at bounding box center [741, 60] width 333 height 17
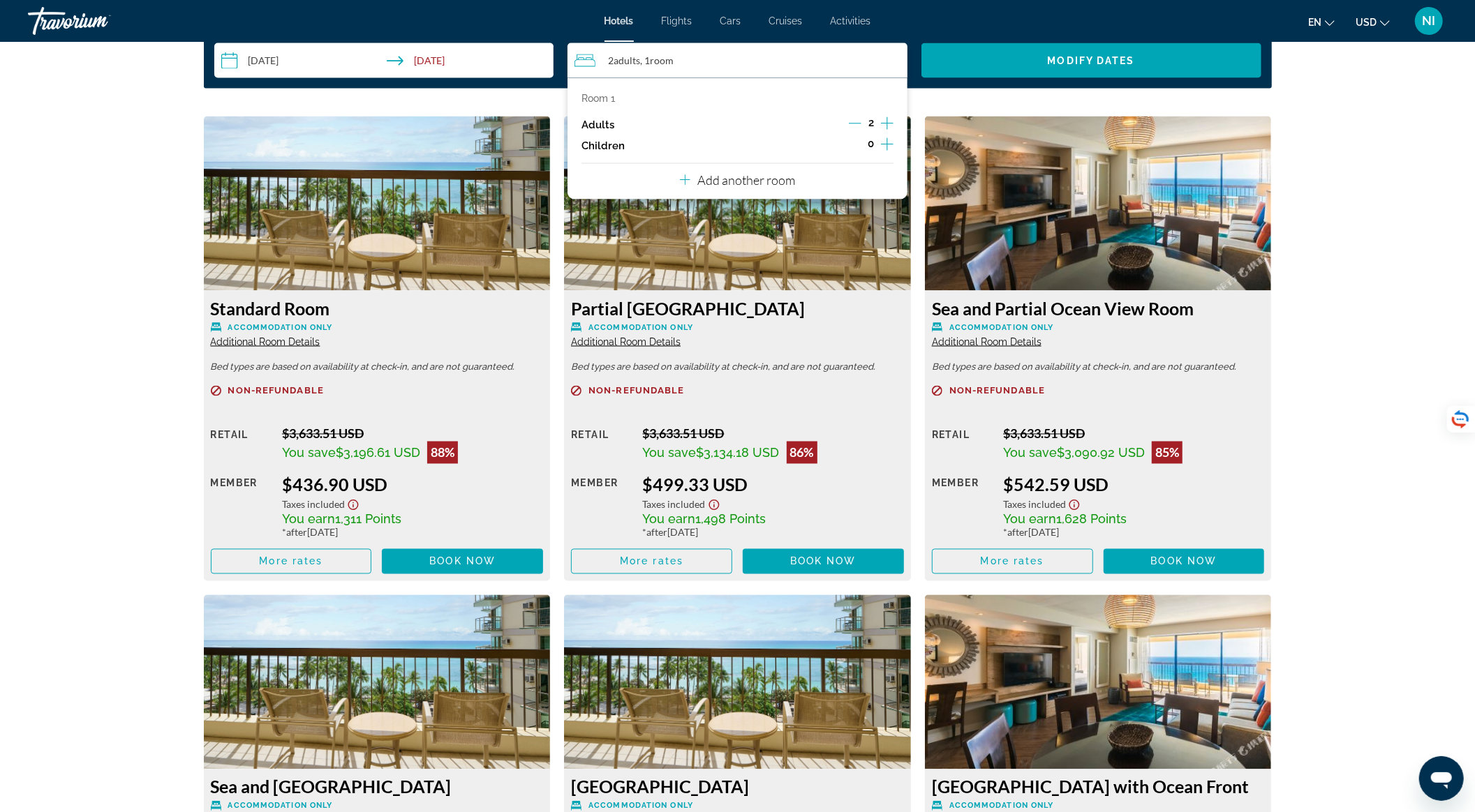
click at [882, 117] on icon "Increment adults" at bounding box center [887, 124] width 13 height 17
click at [887, 141] on icon "Increment children" at bounding box center [887, 144] width 13 height 17
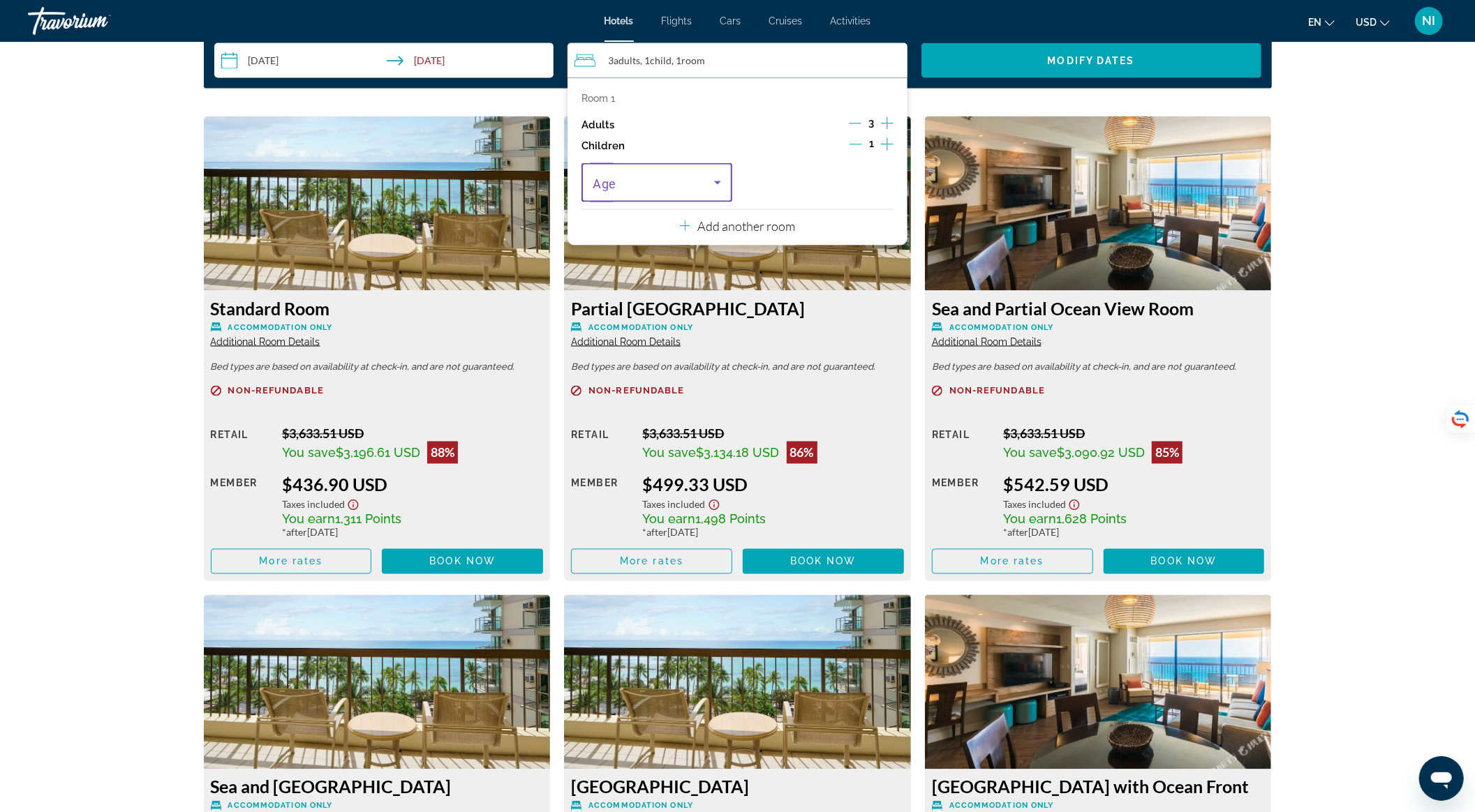
click at [707, 187] on span "Travelers: 3 adults, 1 child" at bounding box center [654, 183] width 122 height 17
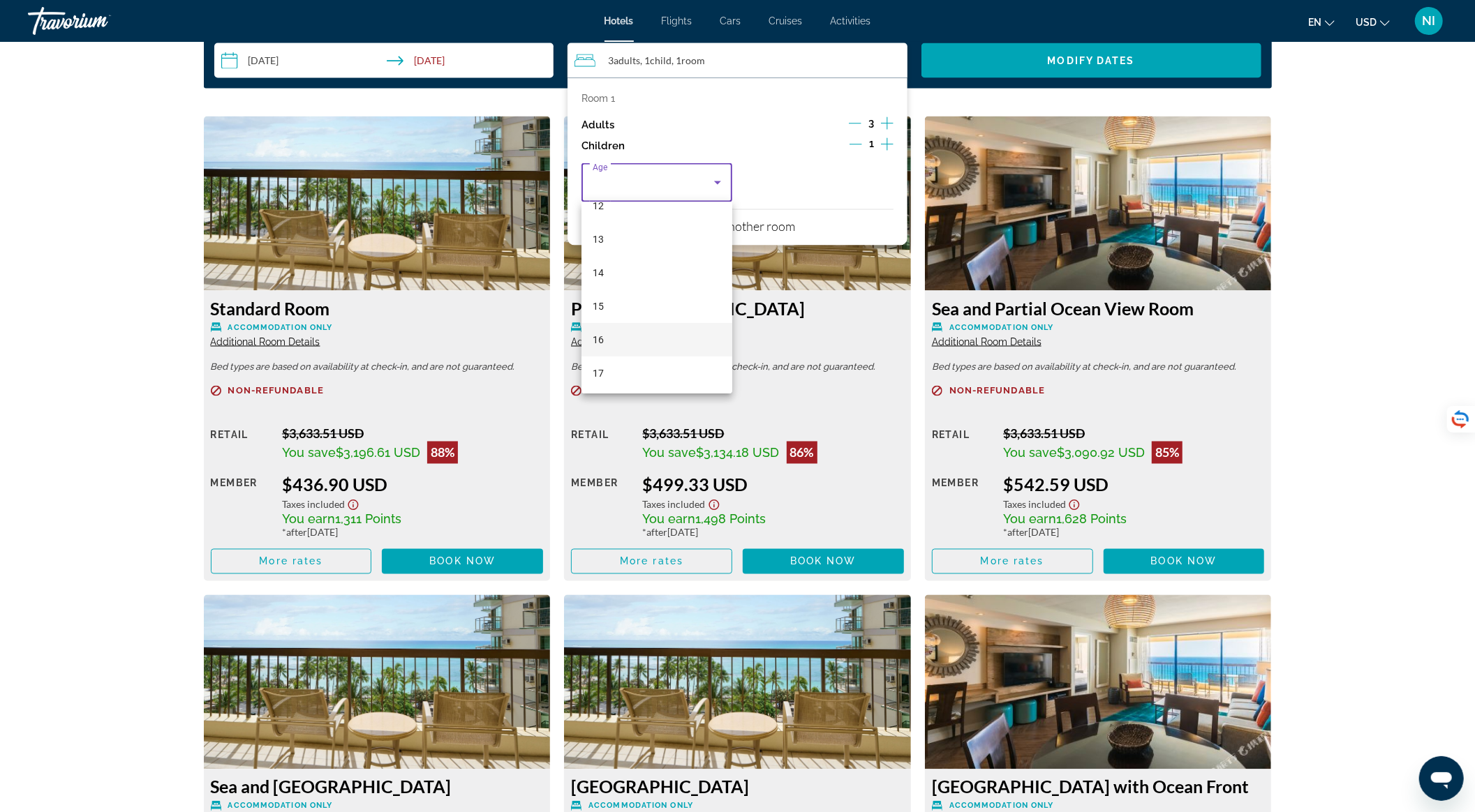
scroll to position [422, 0]
click at [647, 329] on mat-option "16" at bounding box center [656, 338] width 150 height 33
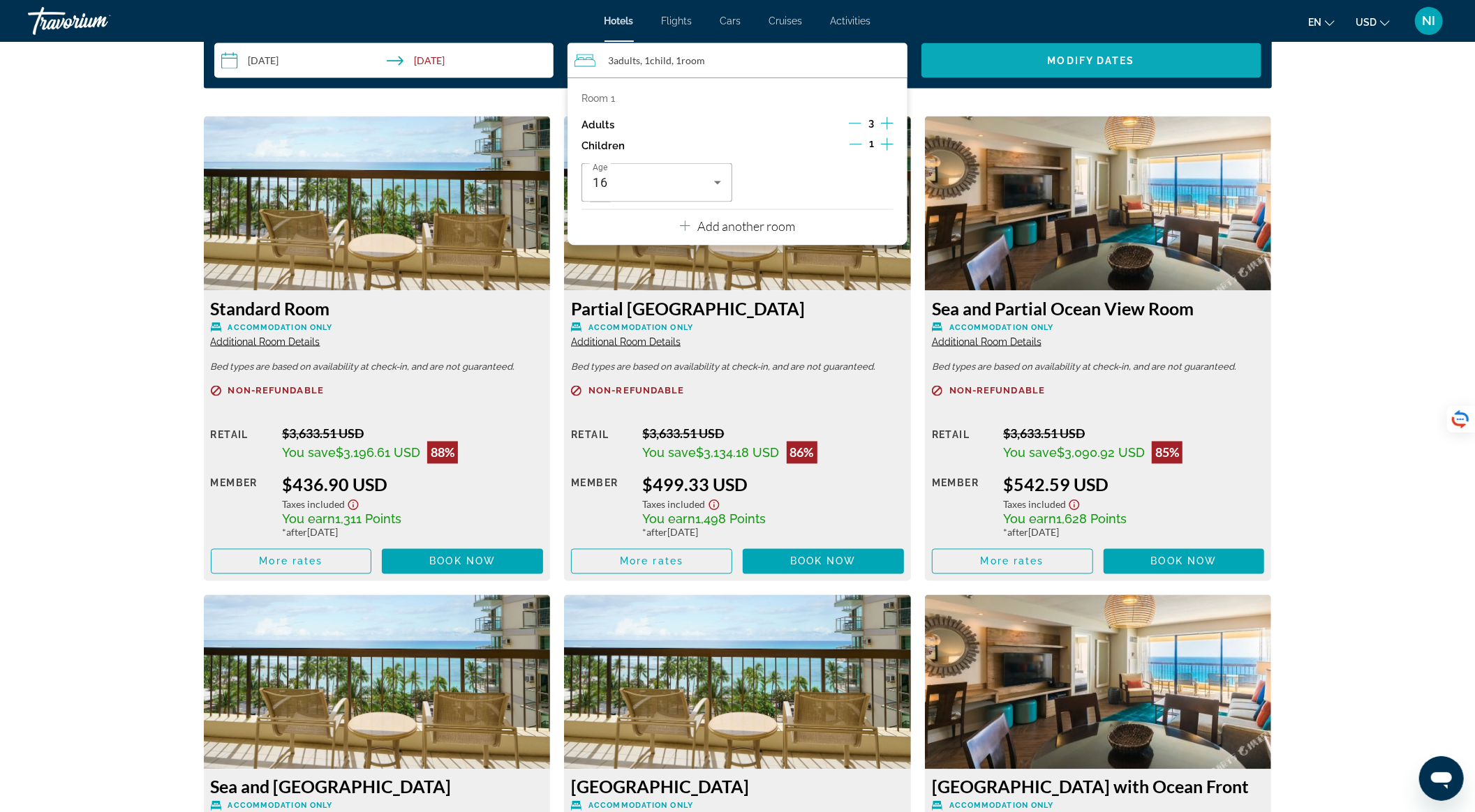
click at [997, 64] on span "Search widget" at bounding box center [1092, 60] width 340 height 33
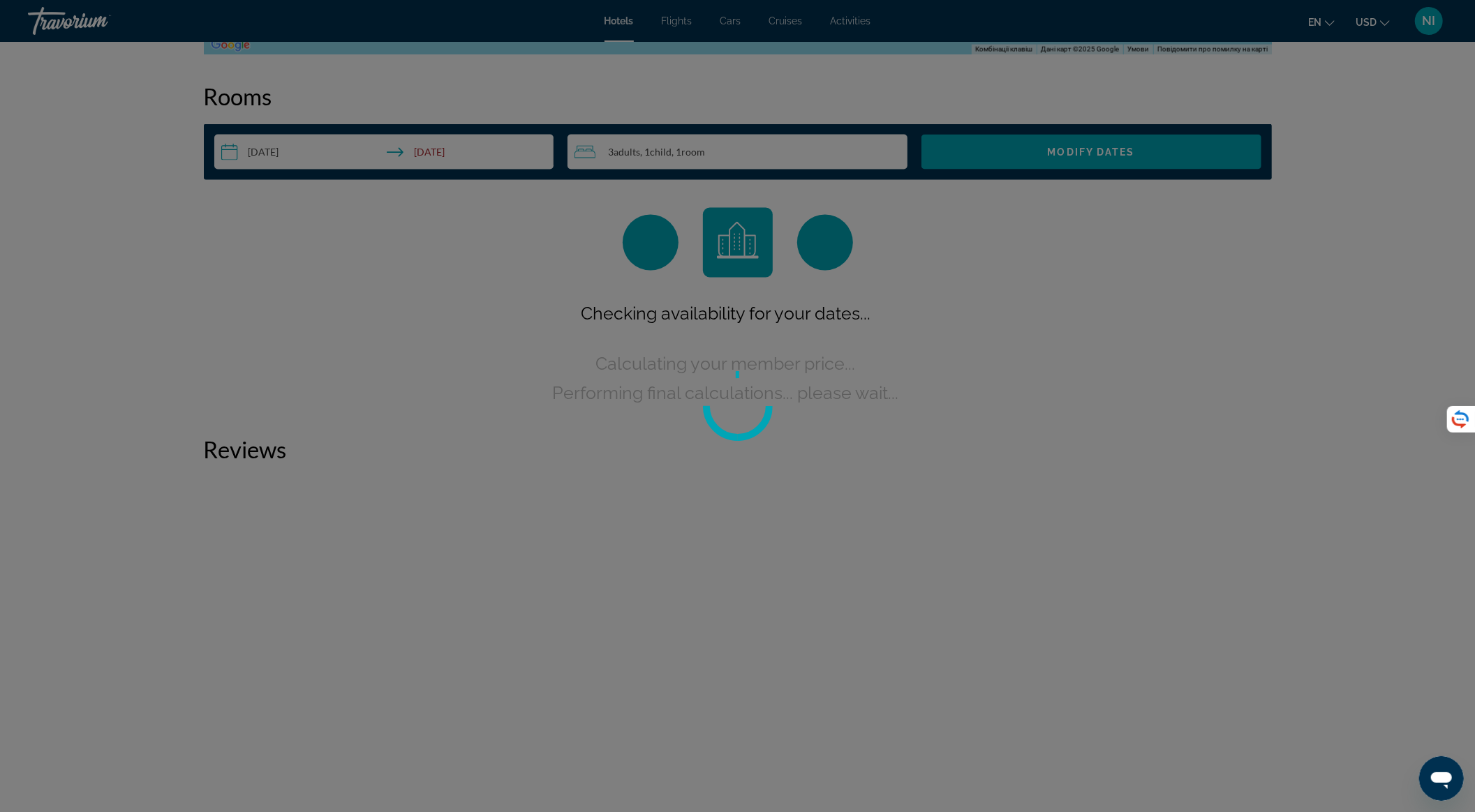
scroll to position [1747, 0]
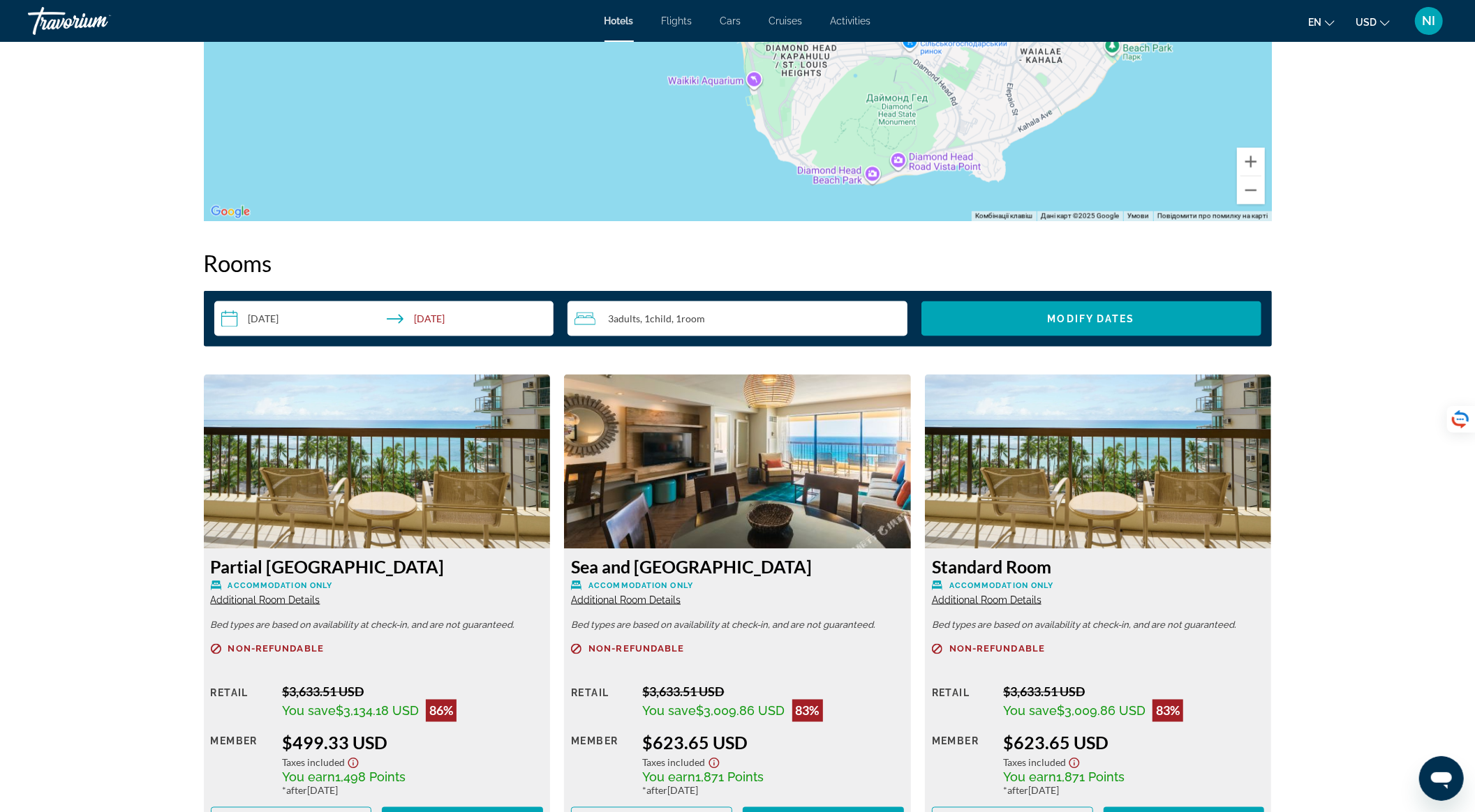
scroll to position [1767, 0]
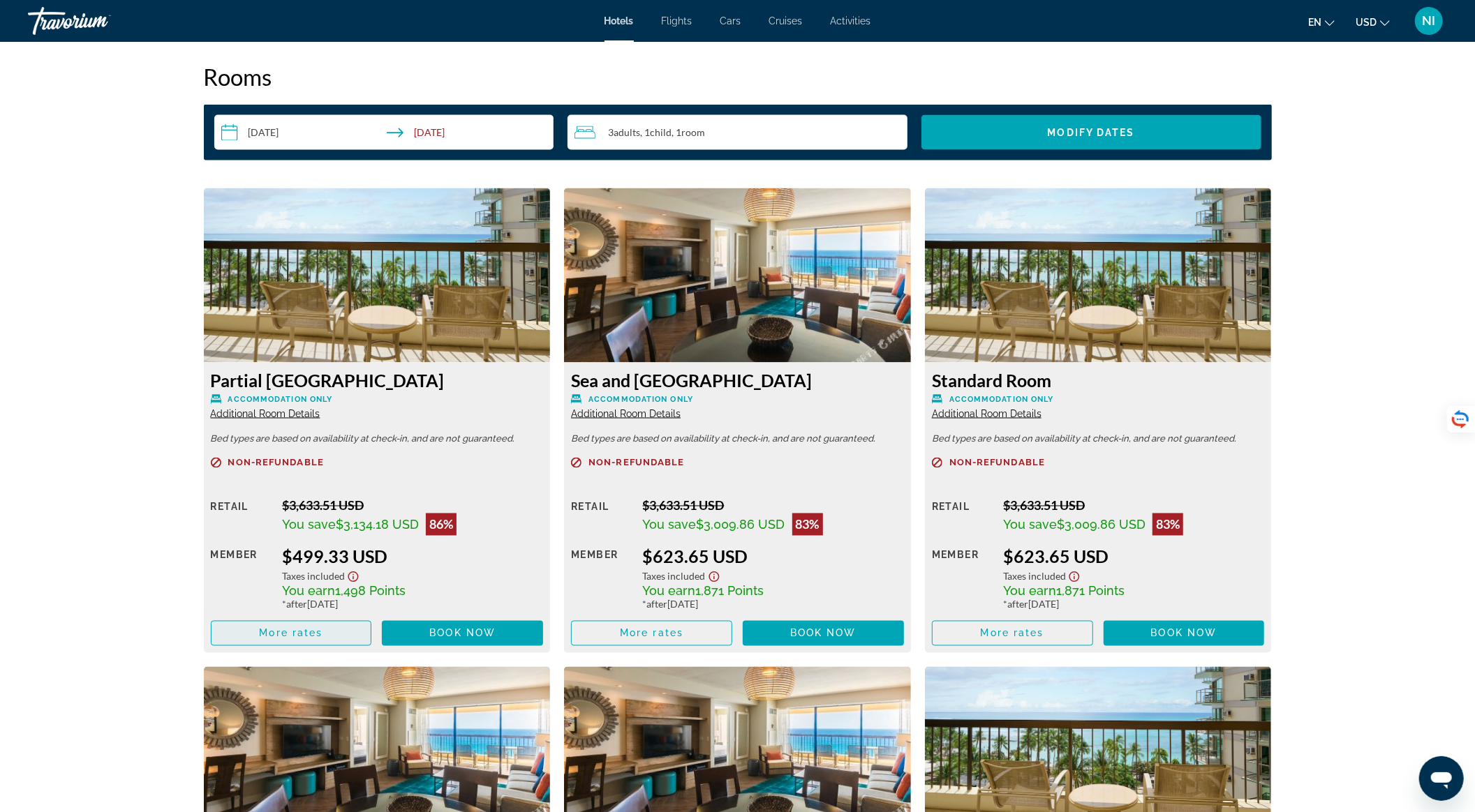
click at [349, 632] on span "Main content" at bounding box center [291, 633] width 159 height 33
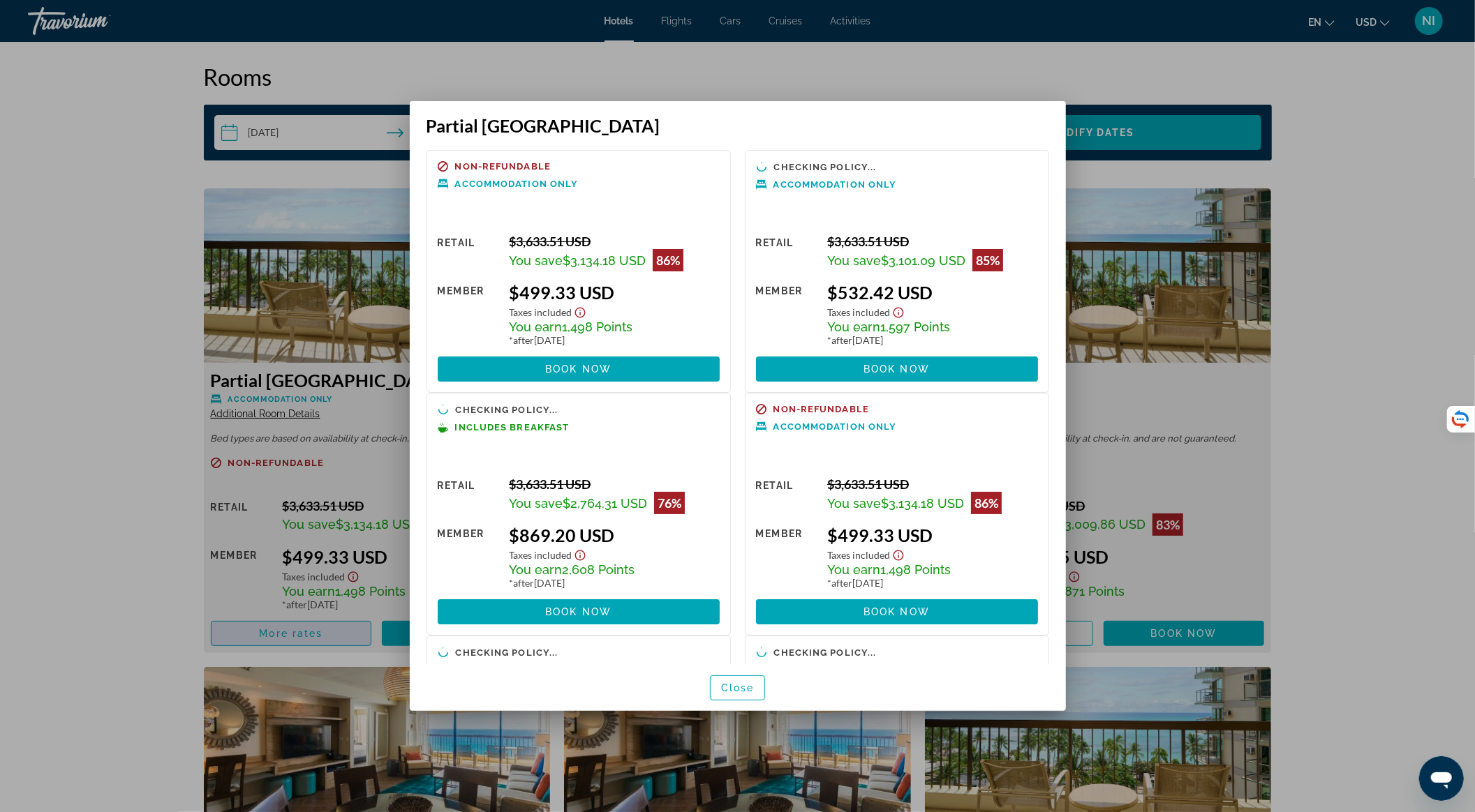
scroll to position [0, 0]
drag, startPoint x: 521, startPoint y: 539, endPoint x: 562, endPoint y: 543, distance: 41.2
click at [562, 543] on div "$869.20 USD" at bounding box center [613, 534] width 210 height 21
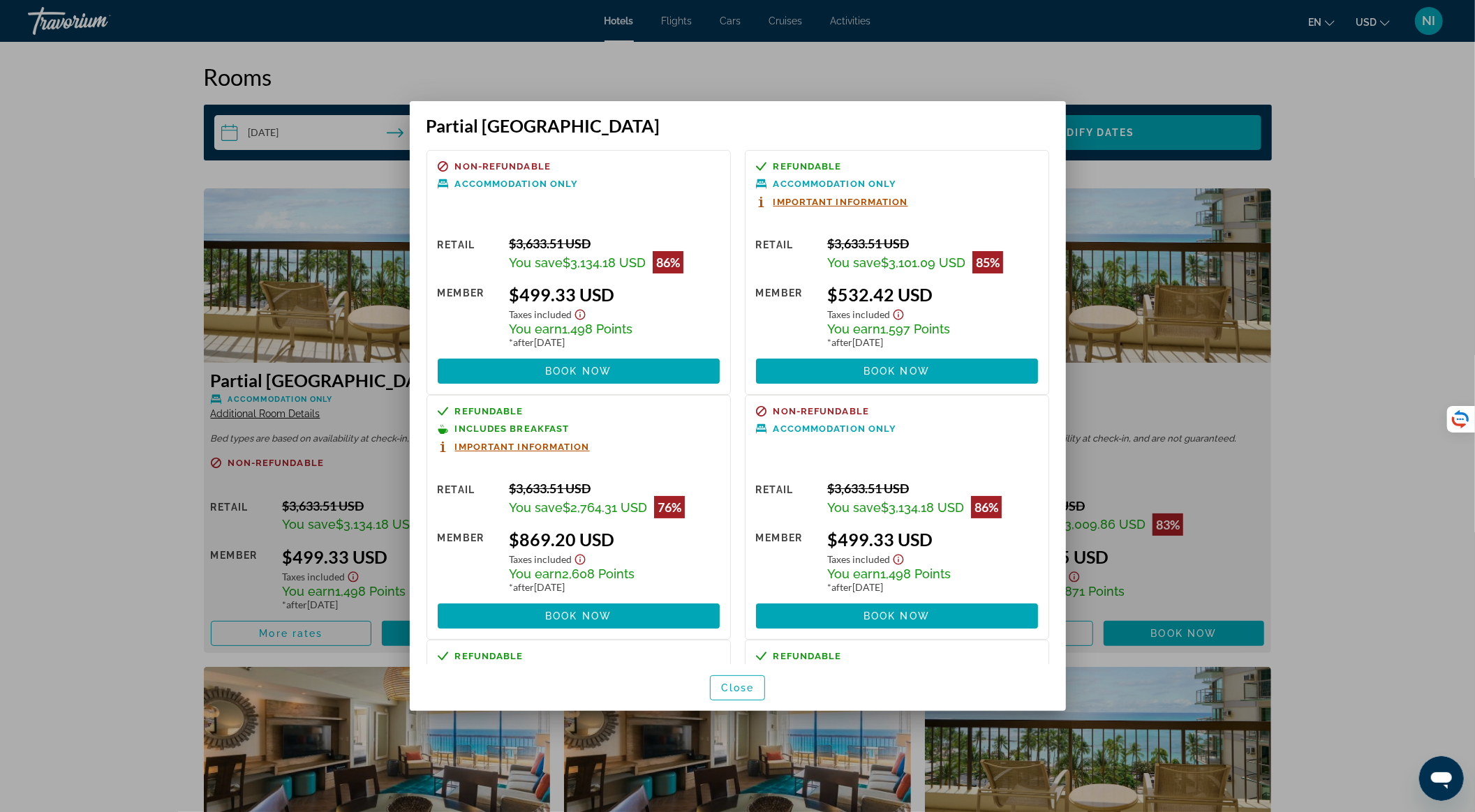
click at [680, 554] on div "Taxes included" at bounding box center [613, 558] width 210 height 16
drag, startPoint x: 517, startPoint y: 542, endPoint x: 548, endPoint y: 543, distance: 31.0
click at [548, 543] on div "$869.20 USD" at bounding box center [613, 539] width 210 height 21
click at [725, 694] on span "button" at bounding box center [737, 688] width 55 height 33
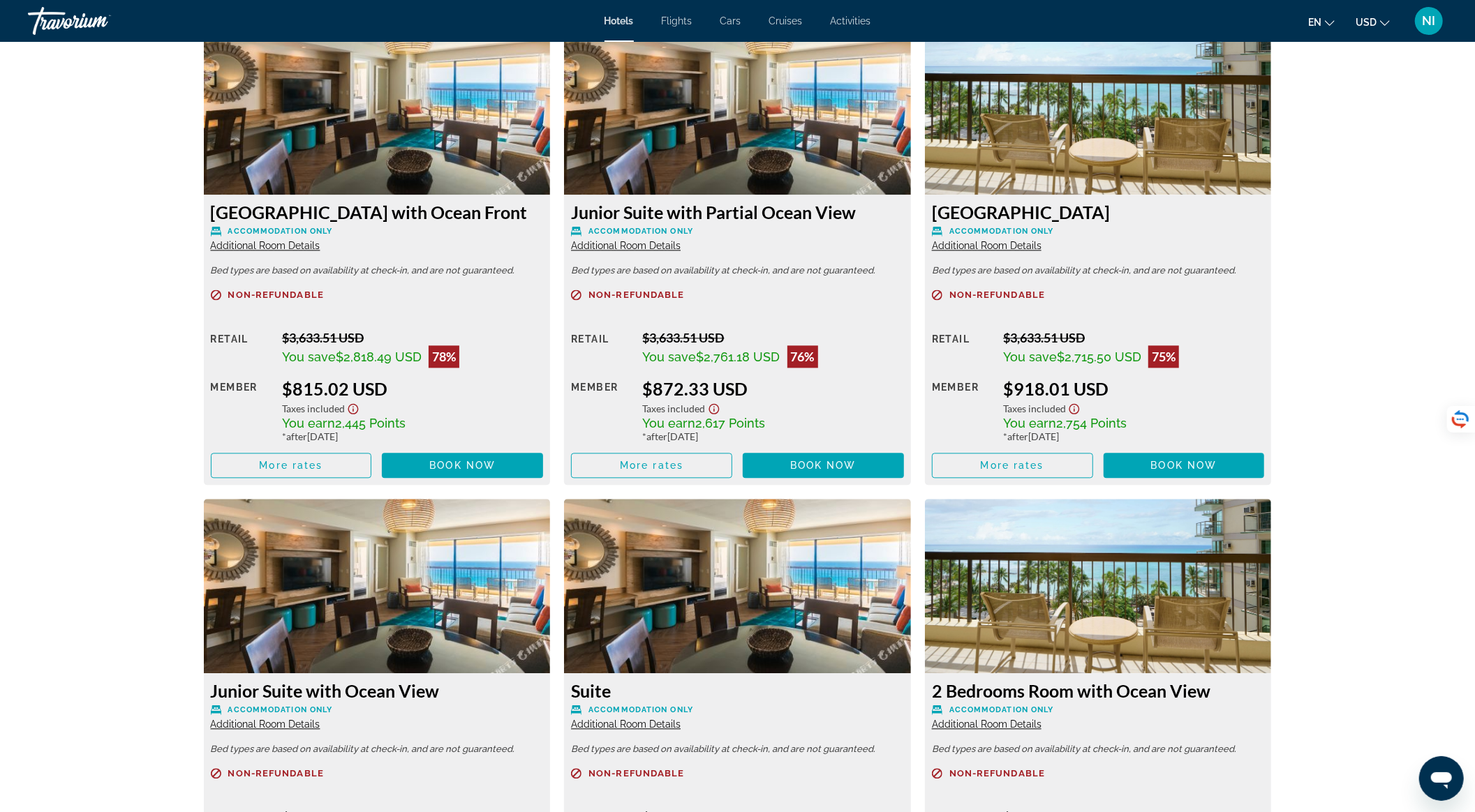
scroll to position [2325, 0]
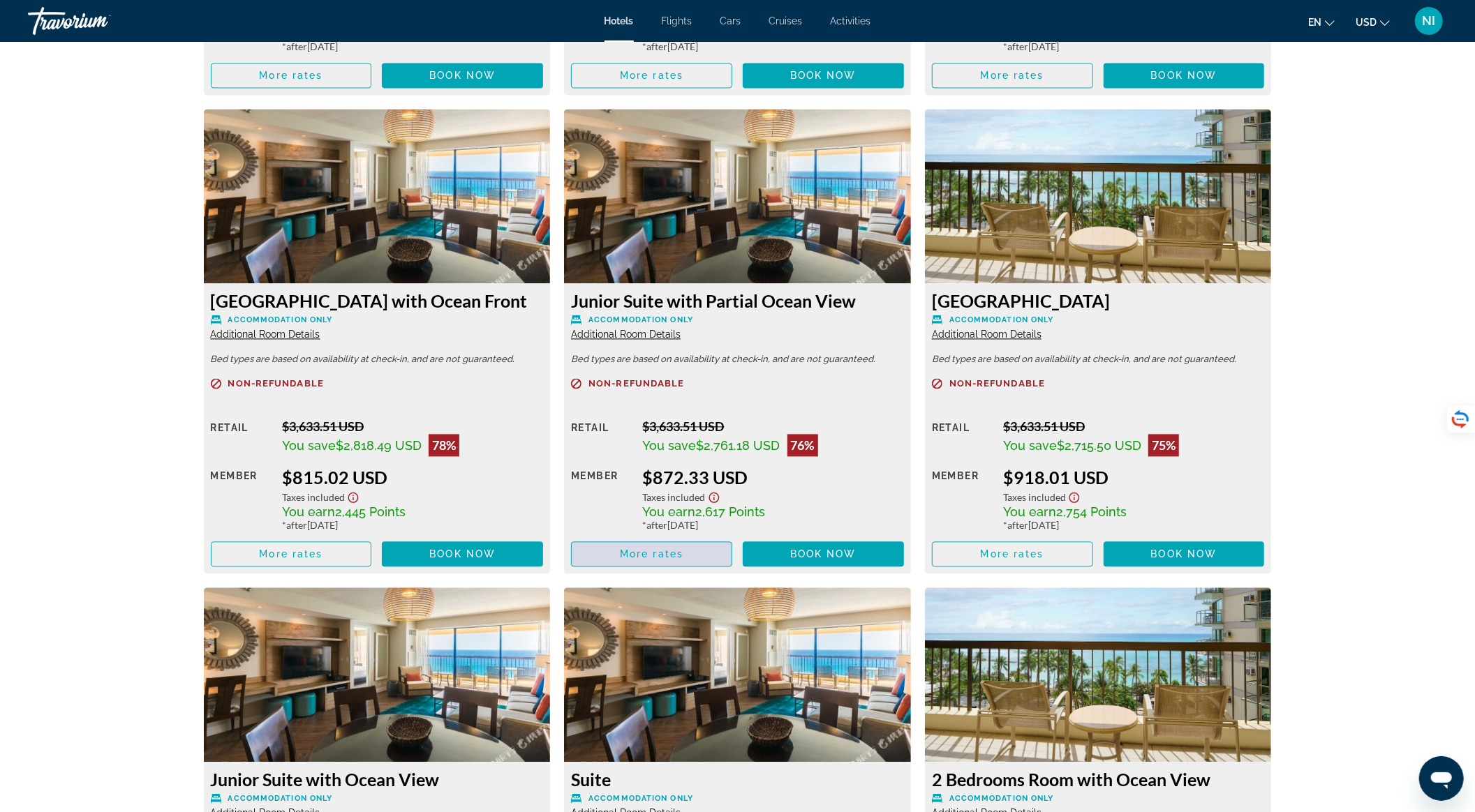
click at [697, 556] on span "Main content" at bounding box center [651, 553] width 159 height 33
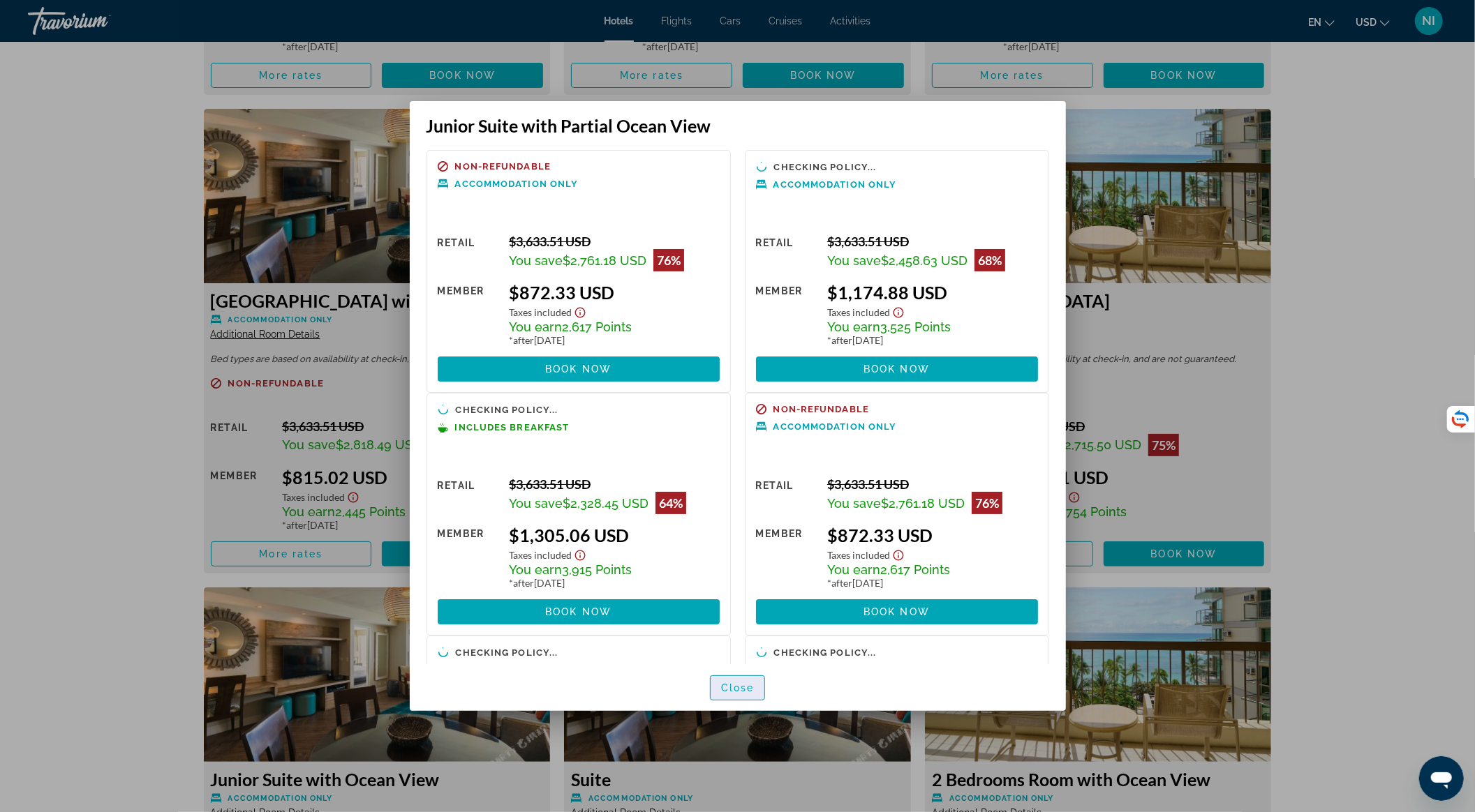
click at [725, 684] on span "Close" at bounding box center [737, 688] width 33 height 11
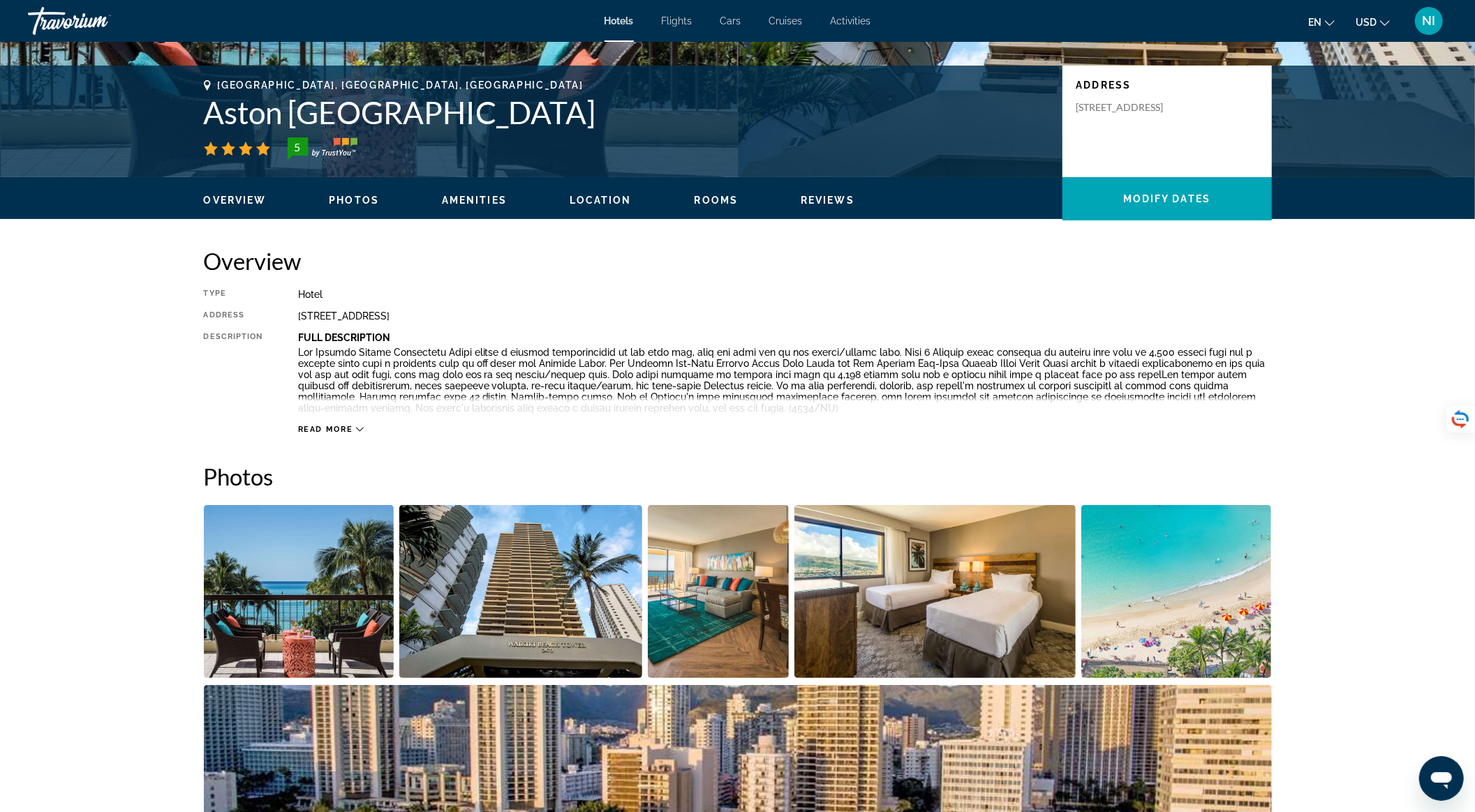
scroll to position [279, 0]
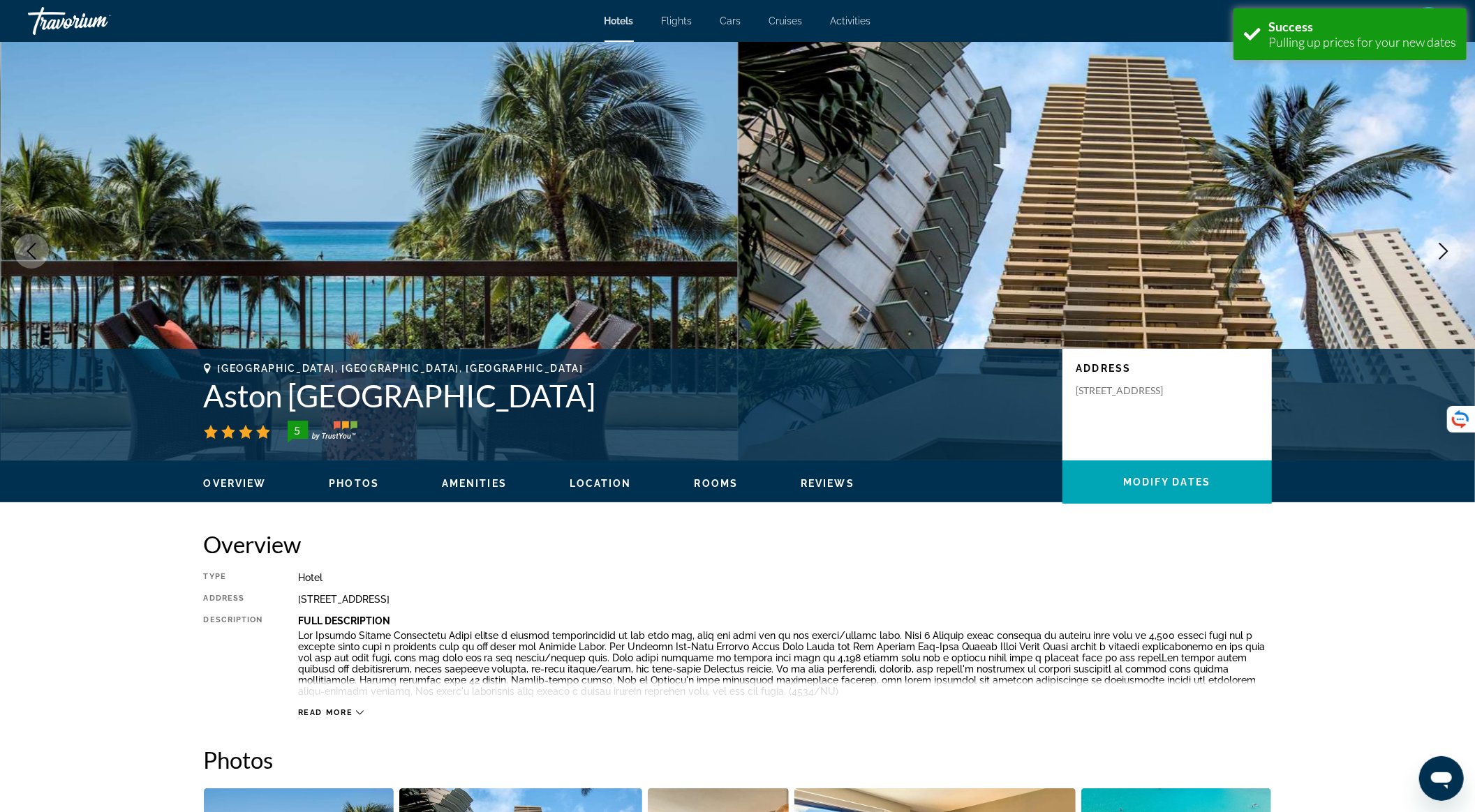
click at [843, 18] on span "Activities" at bounding box center [850, 21] width 40 height 11
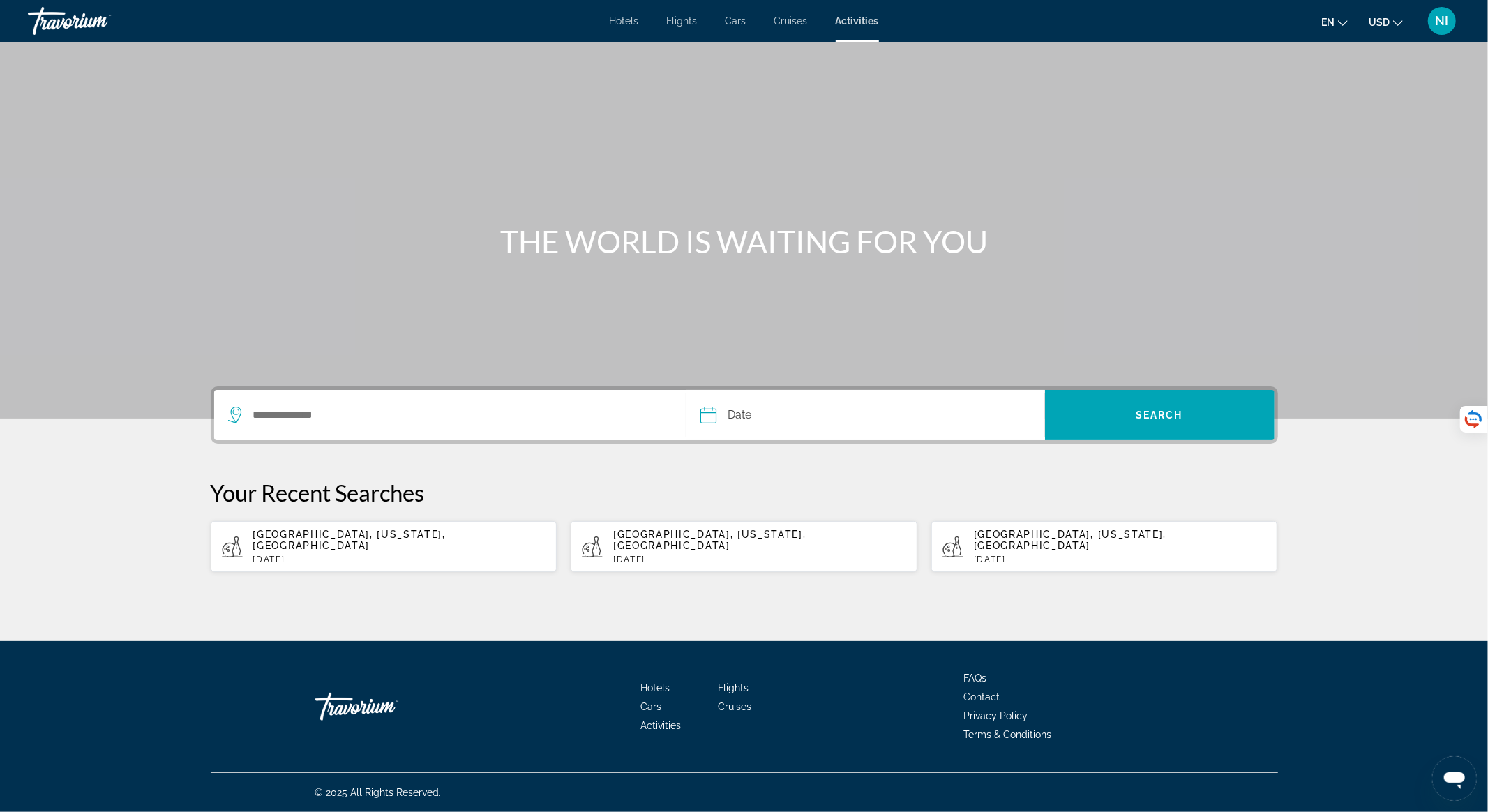
click at [721, 542] on div "[GEOGRAPHIC_DATA], [US_STATE], [GEOGRAPHIC_DATA] [DATE]" at bounding box center [759, 547] width 293 height 36
type input "**********"
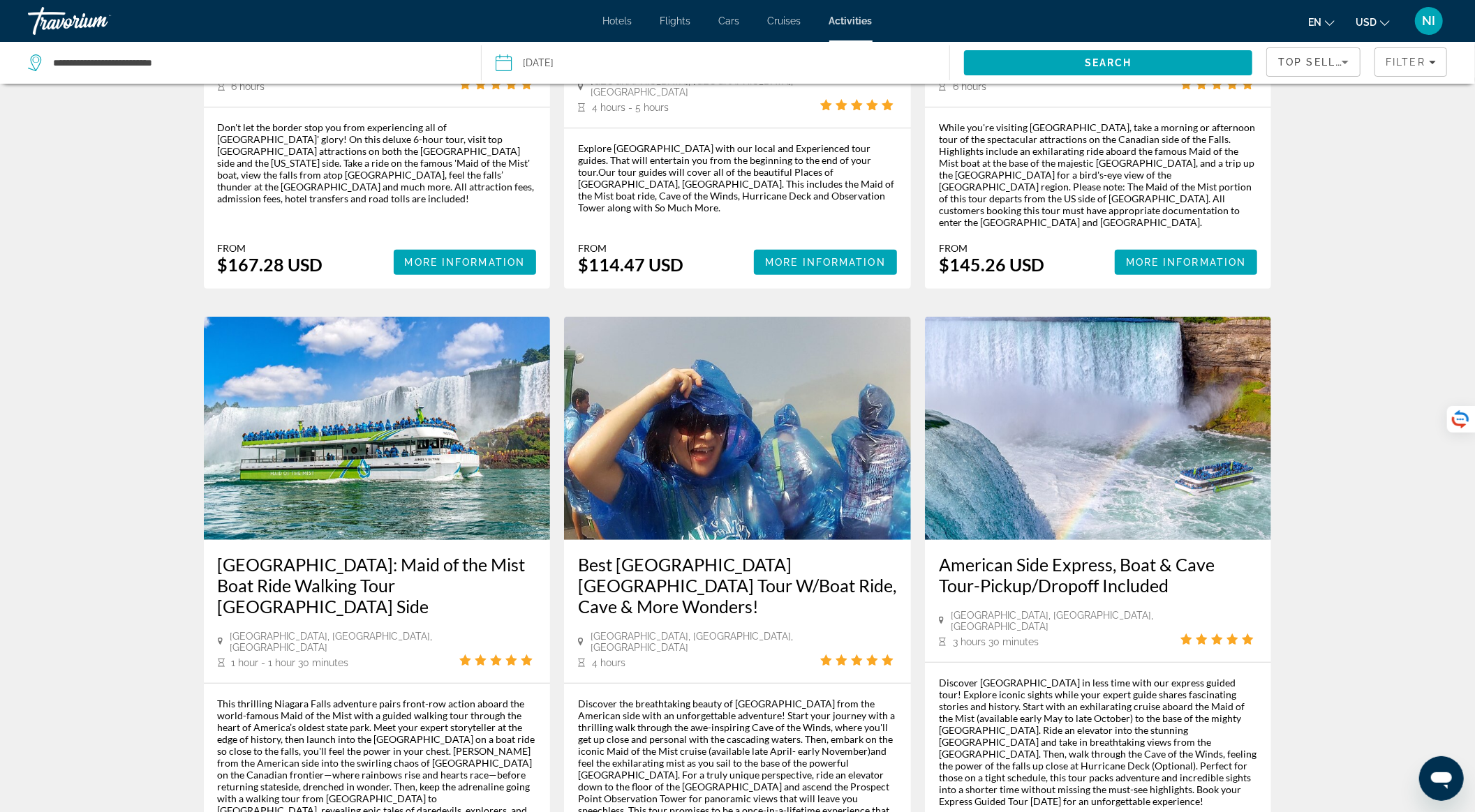
scroll to position [93, 0]
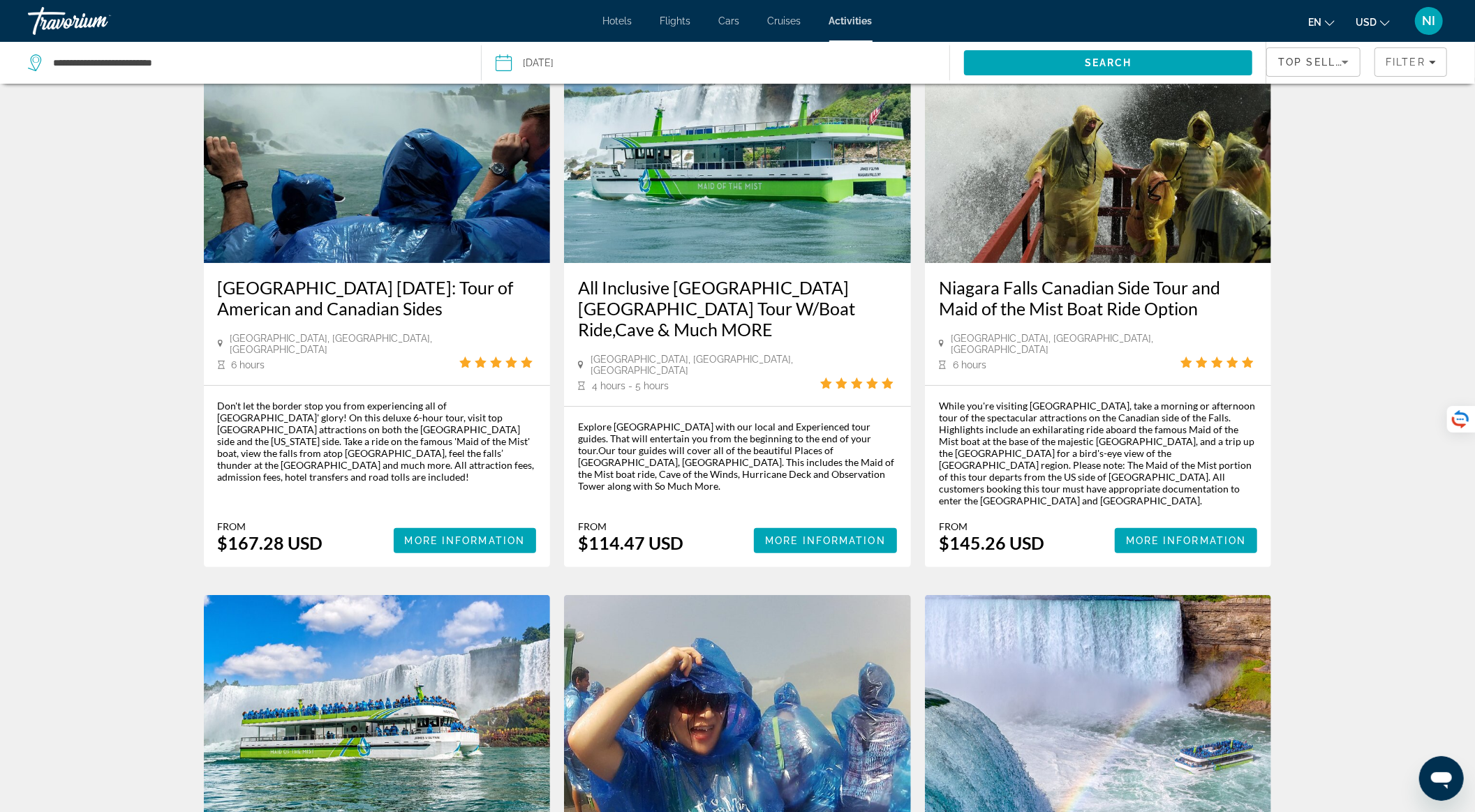
click at [1323, 70] on div "Top Sellers" at bounding box center [1309, 62] width 64 height 17
click at [1314, 142] on mat-option "Lowest Price" at bounding box center [1314, 132] width 93 height 33
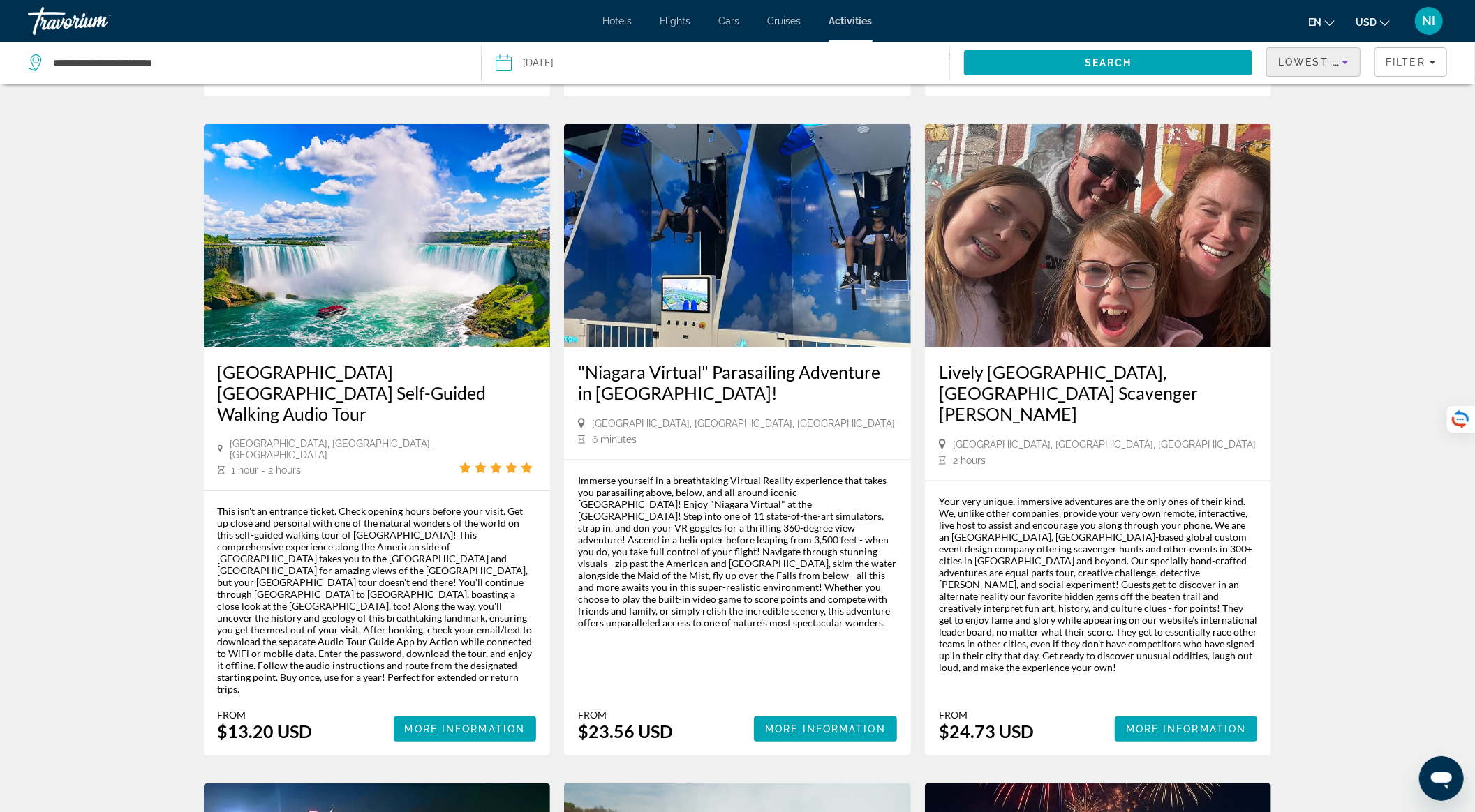
scroll to position [624, 0]
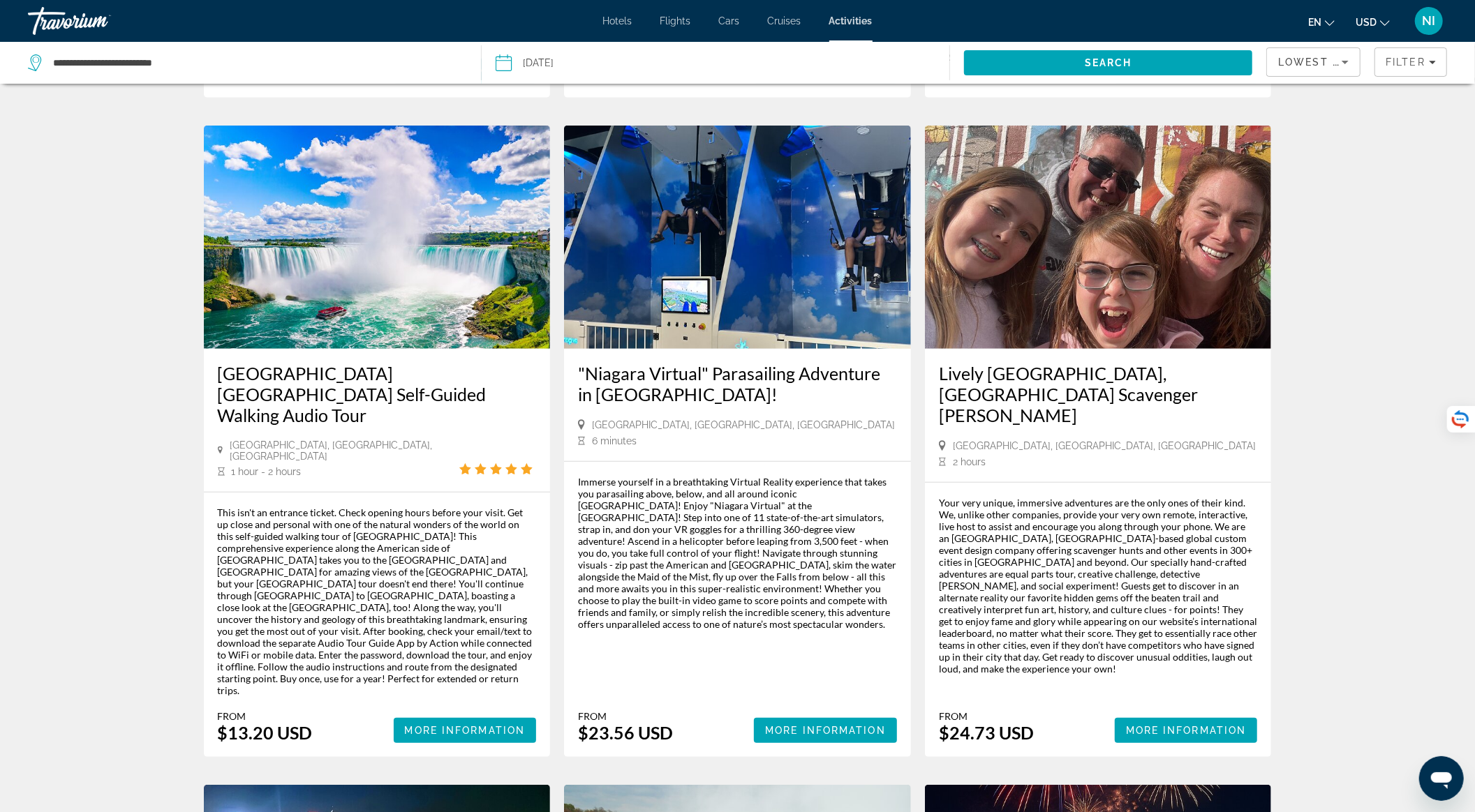
drag, startPoint x: 360, startPoint y: 59, endPoint x: 165, endPoint y: 109, distance: 201.3
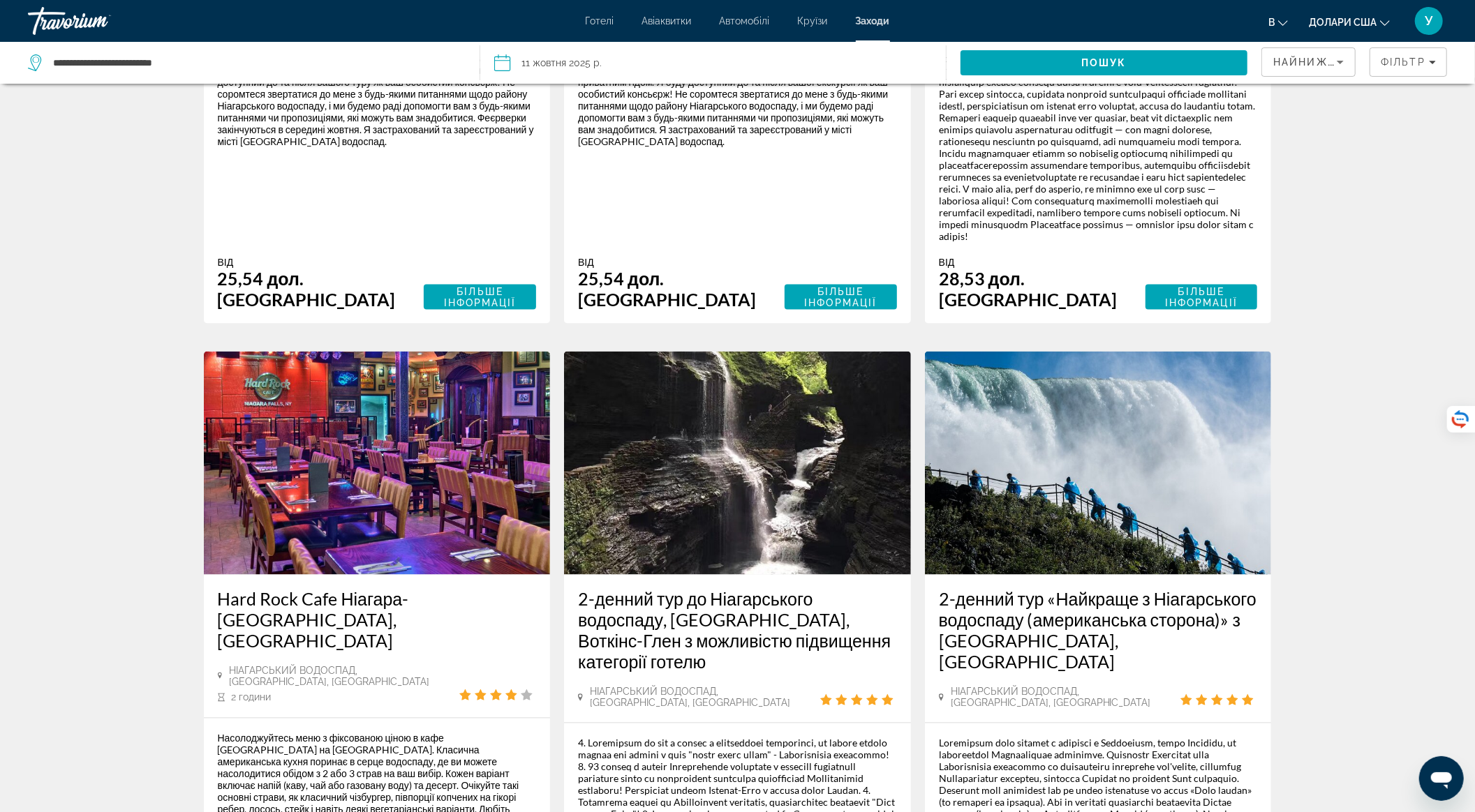
scroll to position [2171, 0]
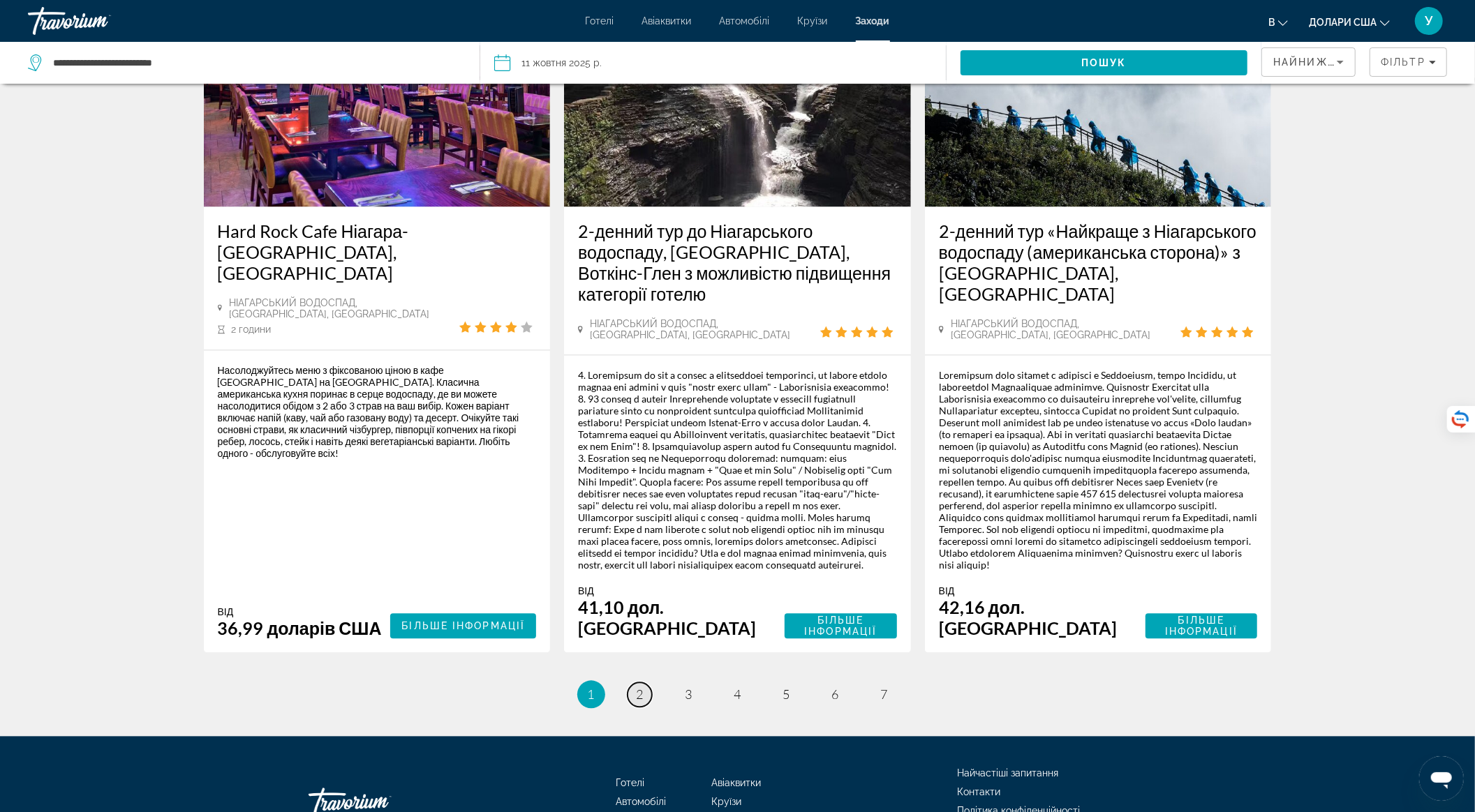
click at [634, 683] on link "сторінка 2" at bounding box center [639, 695] width 24 height 24
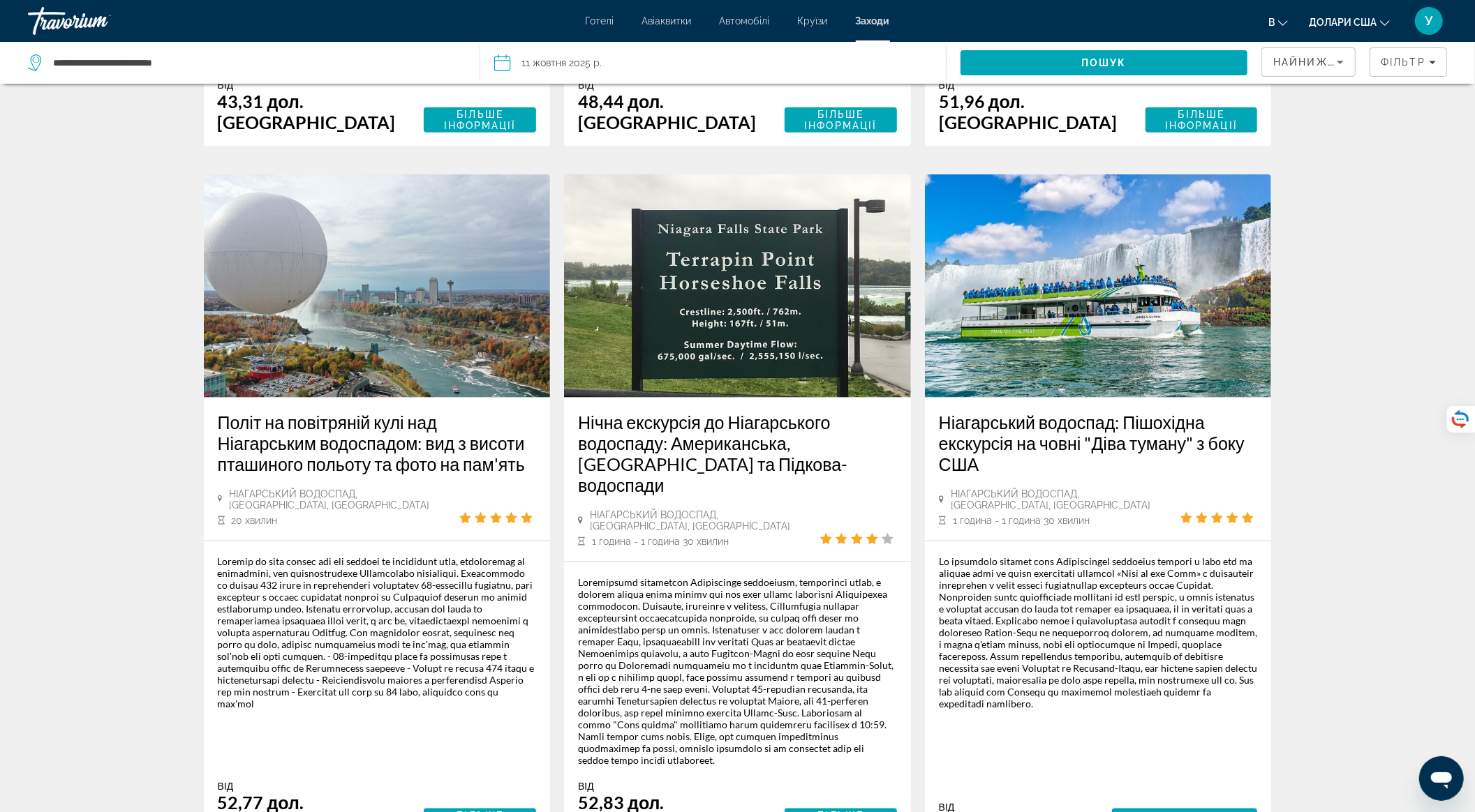
scroll to position [1302, 0]
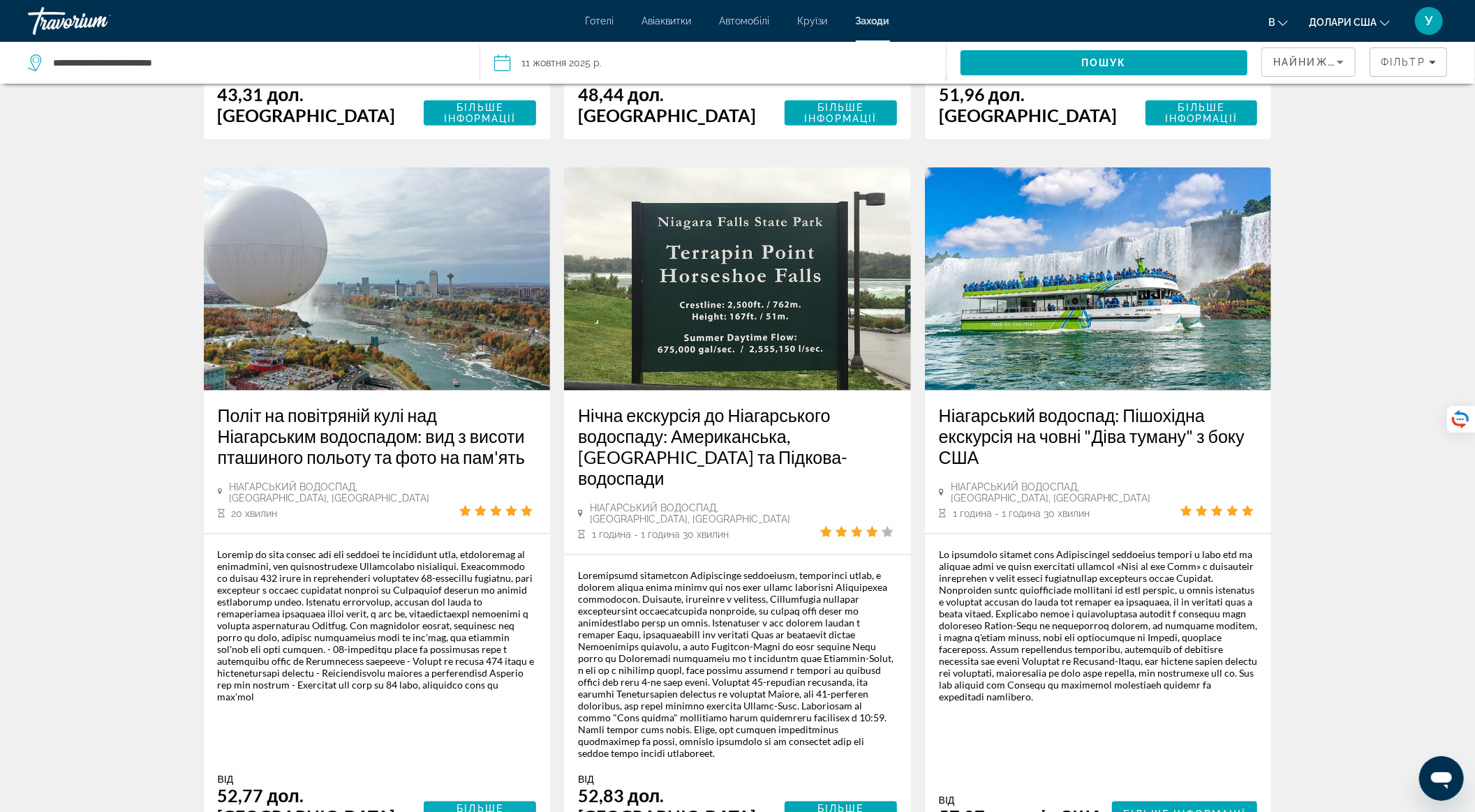
click at [444, 803] on font "Більше інформації" at bounding box center [480, 814] width 73 height 22
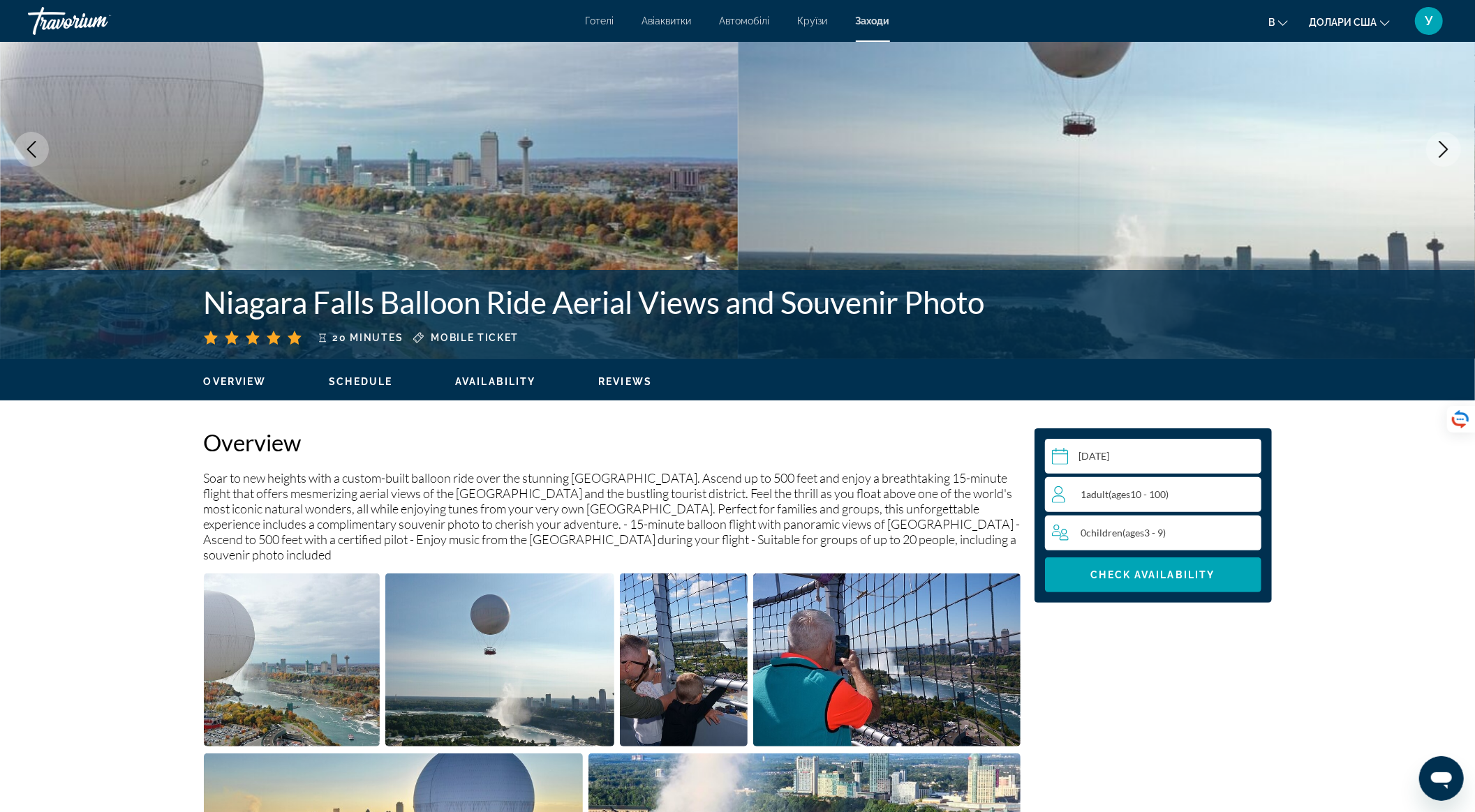
scroll to position [99, 0]
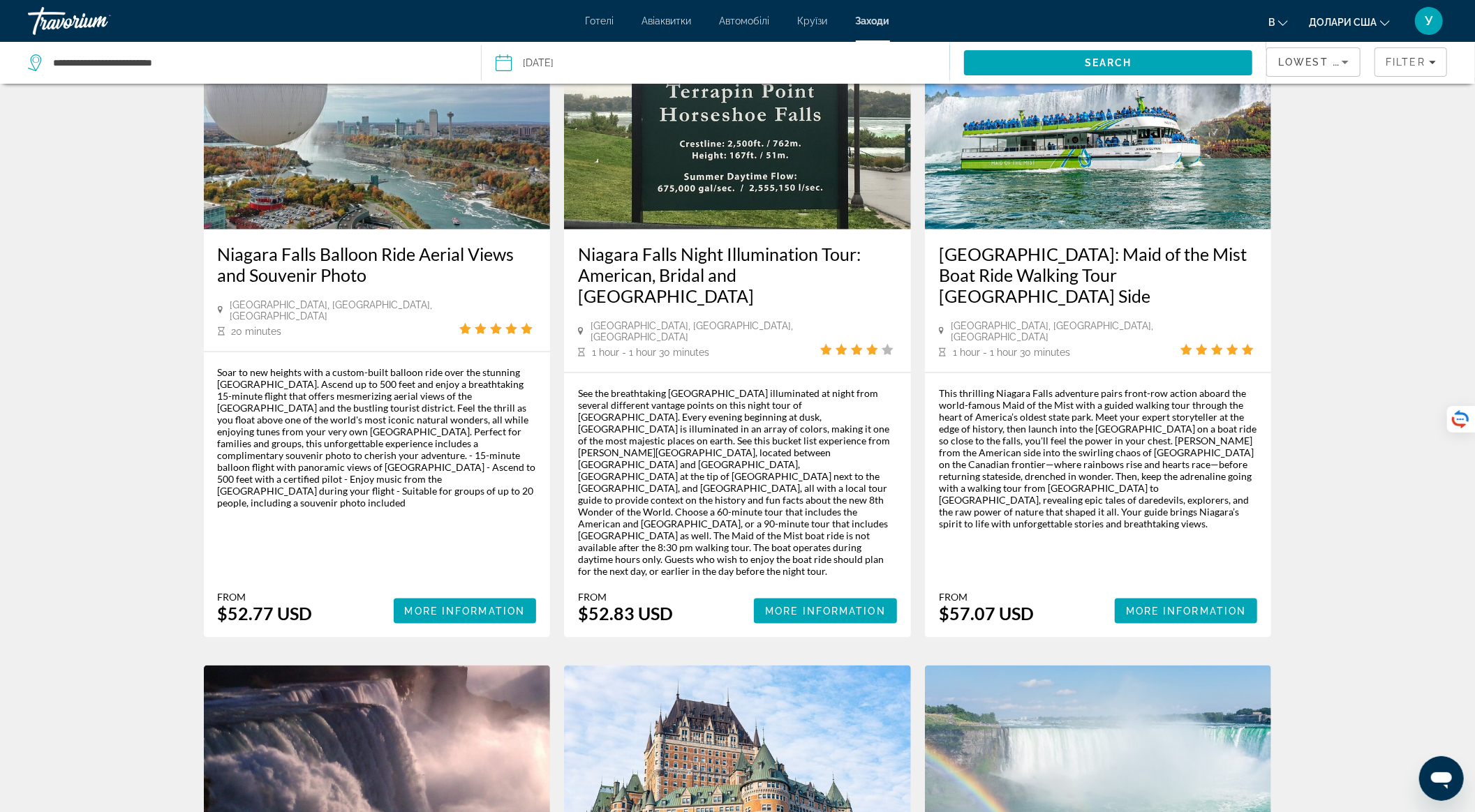
scroll to position [1396, 0]
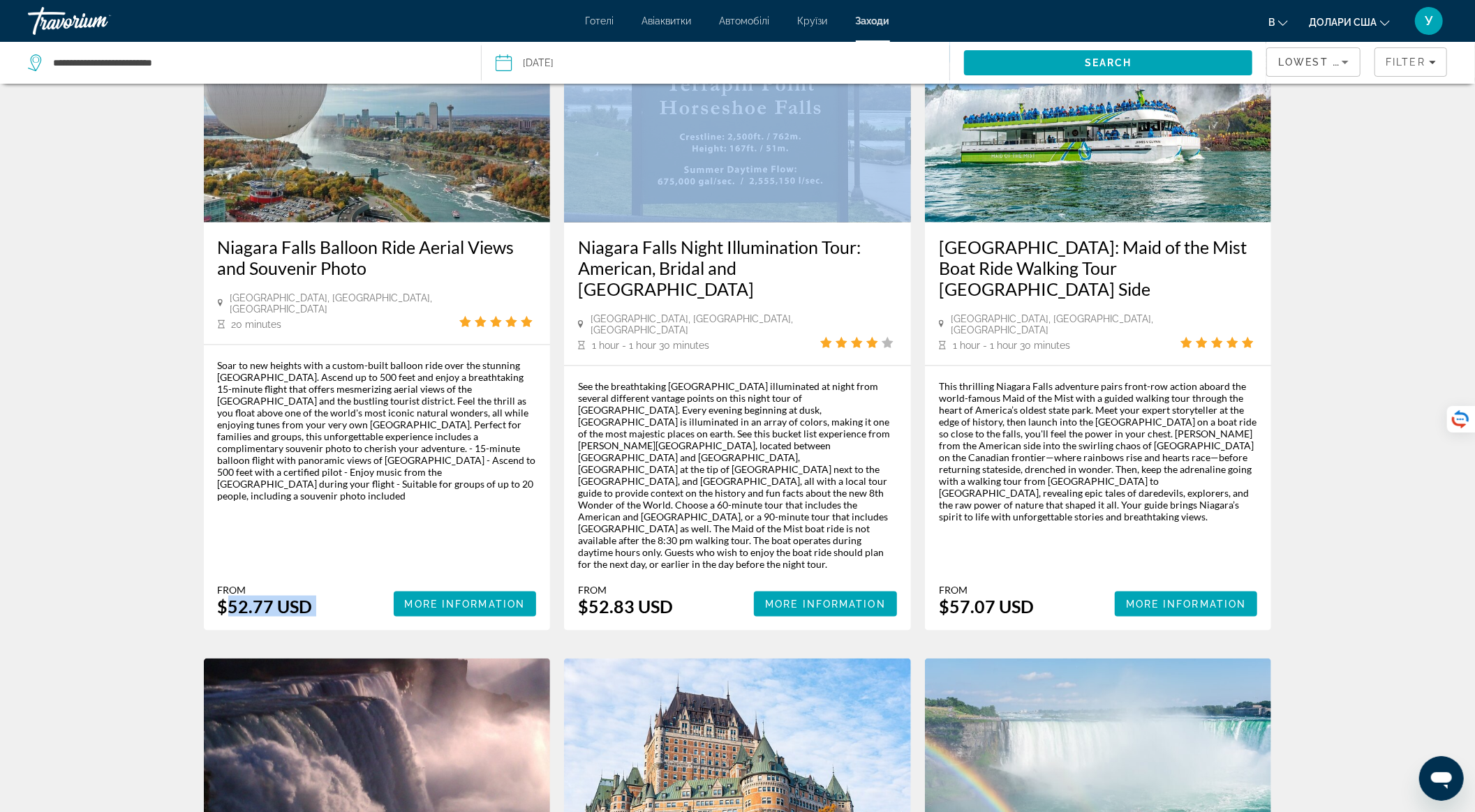
drag, startPoint x: 218, startPoint y: 477, endPoint x: 370, endPoint y: 481, distance: 152.1
click at [370, 584] on div "From $52.77 USD More Information" at bounding box center [377, 600] width 319 height 33
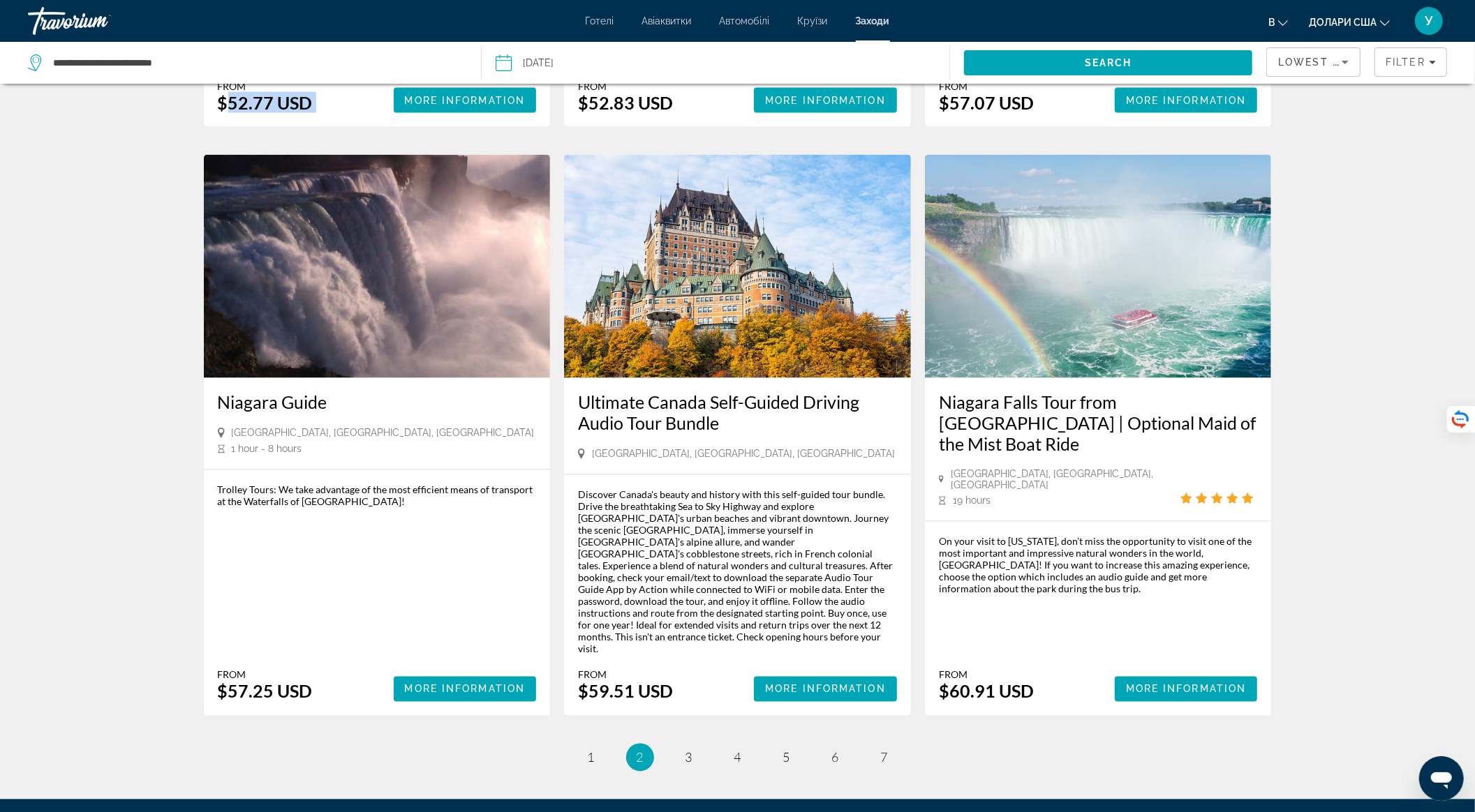
scroll to position [1902, 0]
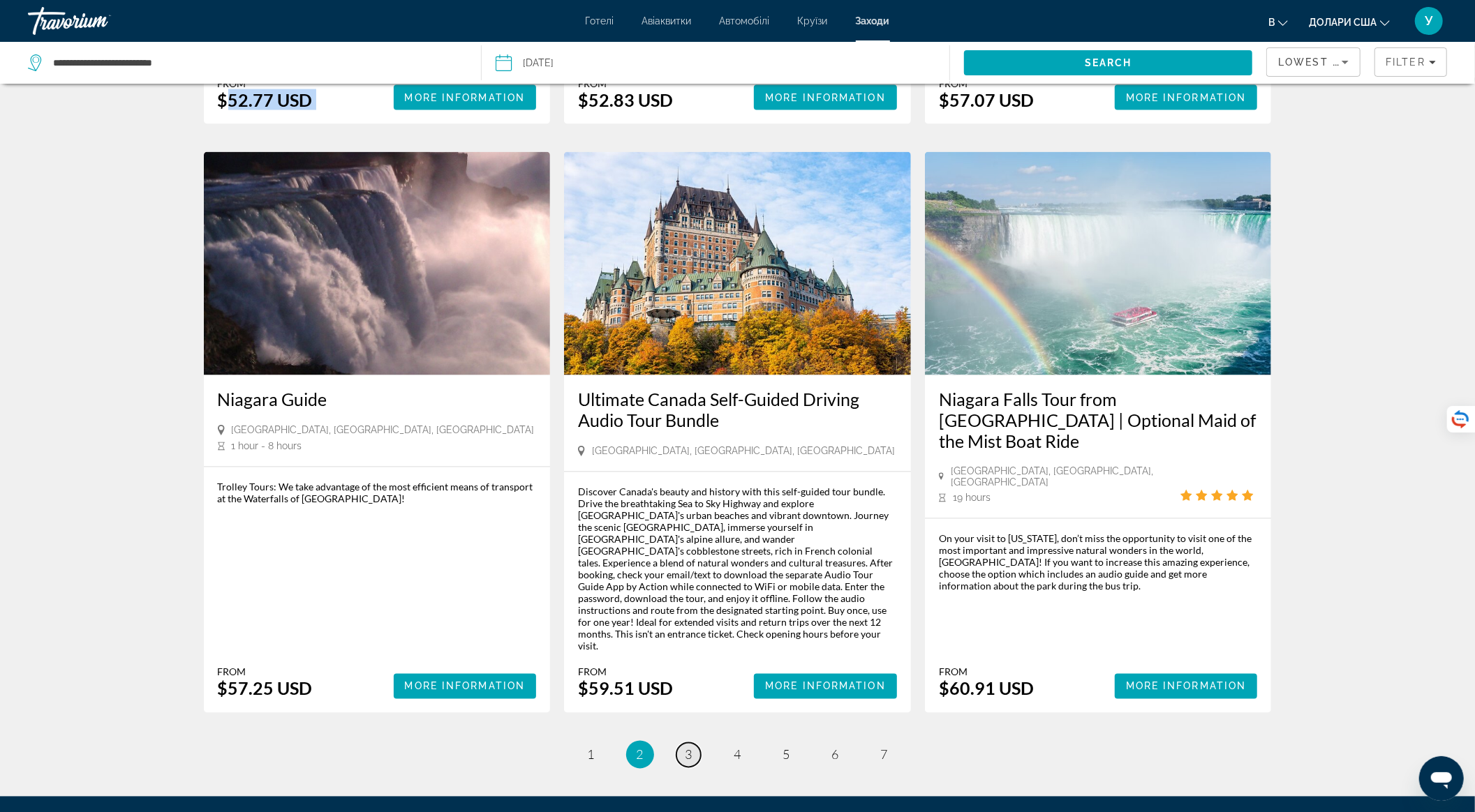
click at [698, 743] on link "page 3" at bounding box center [688, 755] width 24 height 24
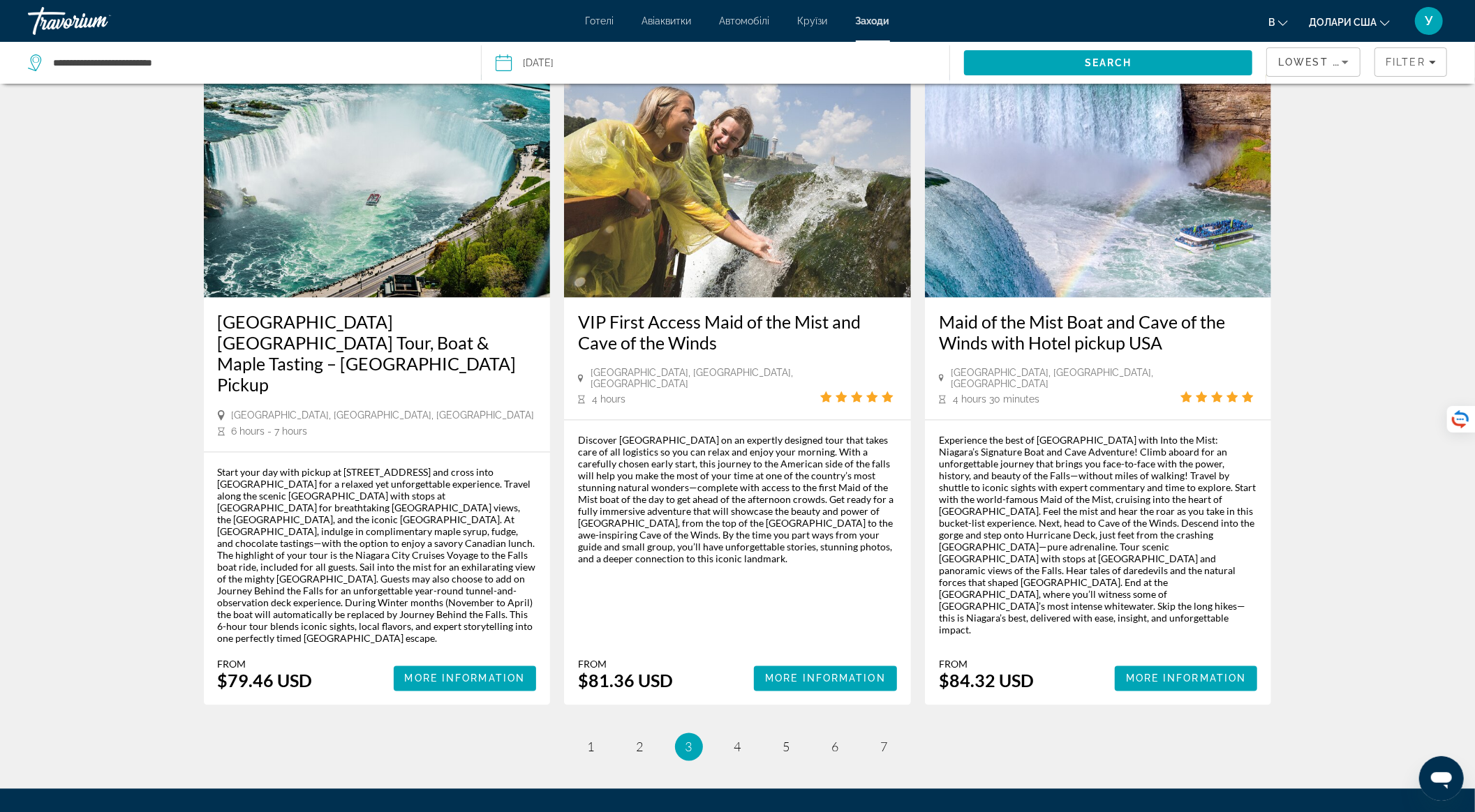
scroll to position [1894, 0]
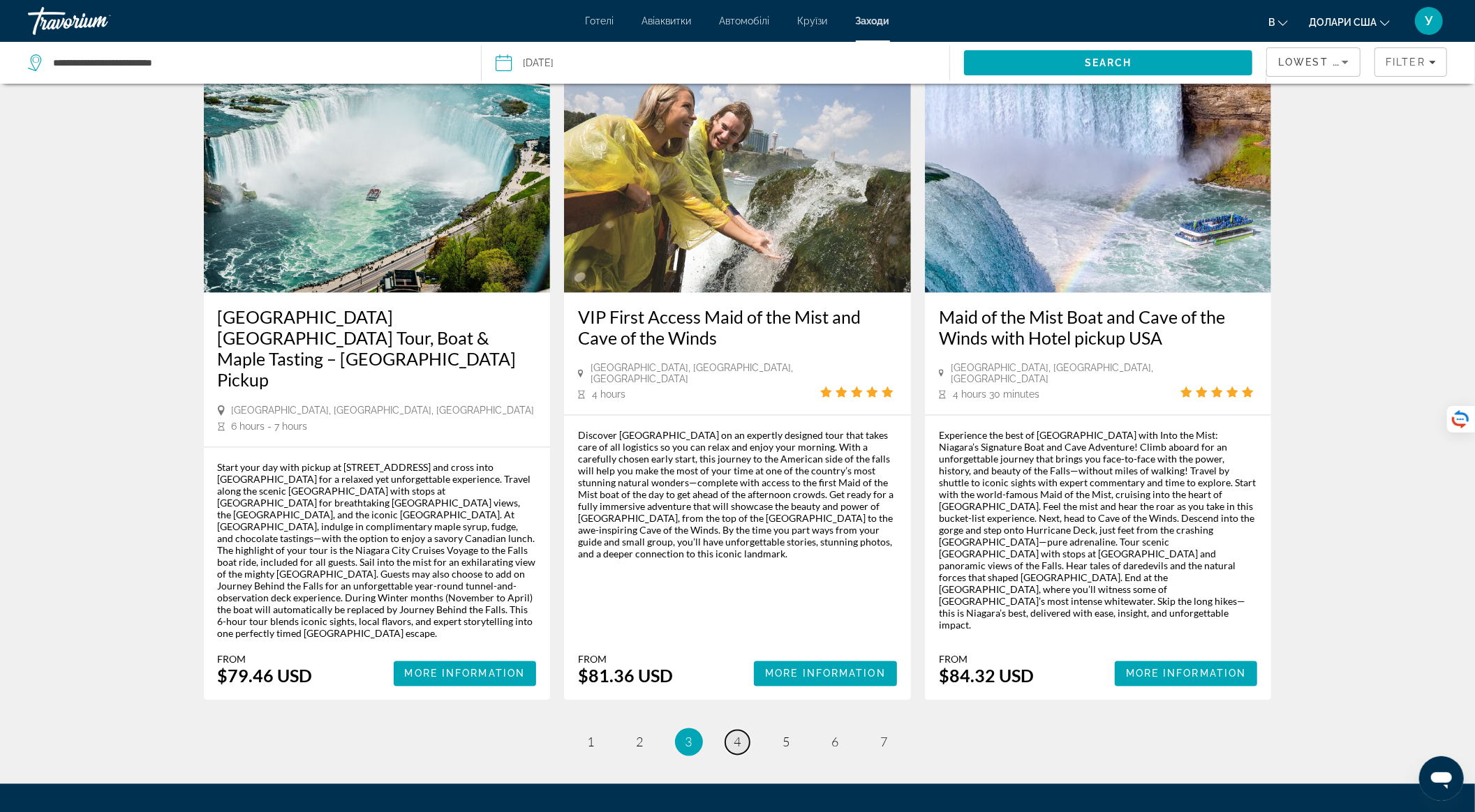
click at [737, 731] on link "page 4" at bounding box center [737, 742] width 24 height 24
